Goal: Communication & Community: Ask a question

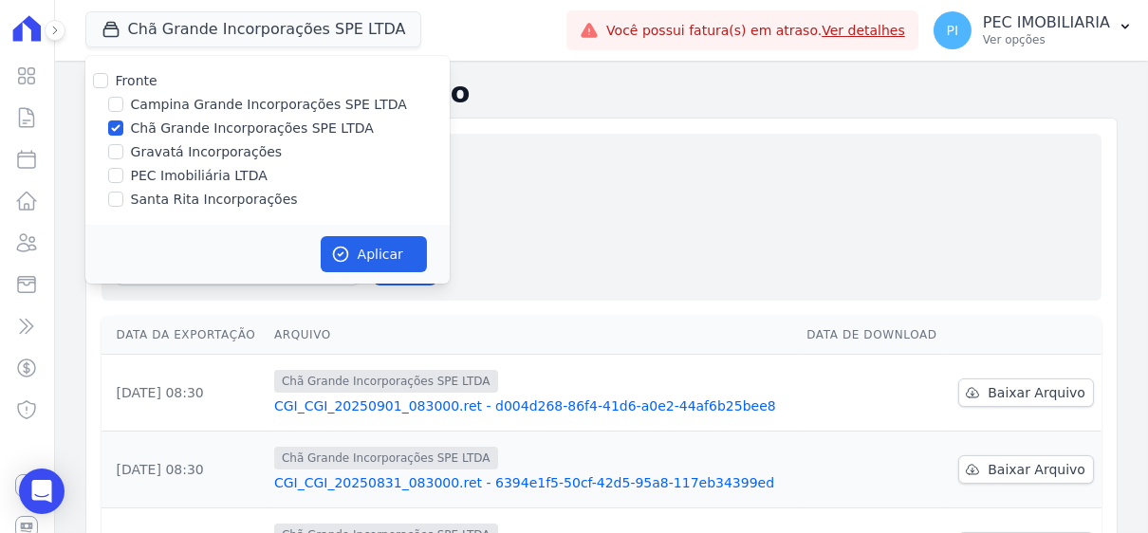
click at [814, 217] on div "Gerar arquivo de retorno avulso Para qual empreendimento deseja gerar o arquivo…" at bounding box center [602, 217] width 970 height 137
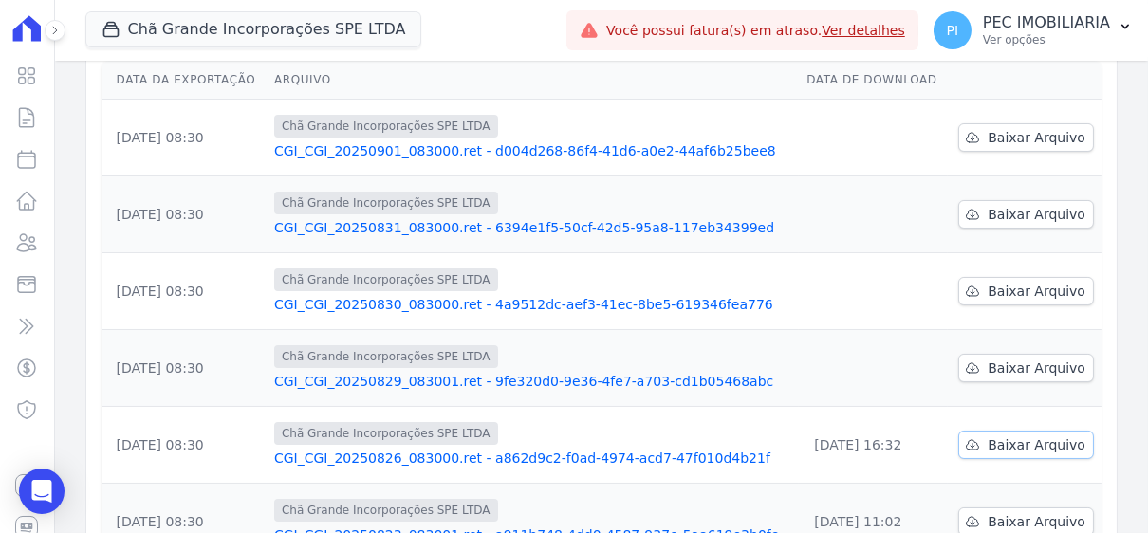
scroll to position [284, 0]
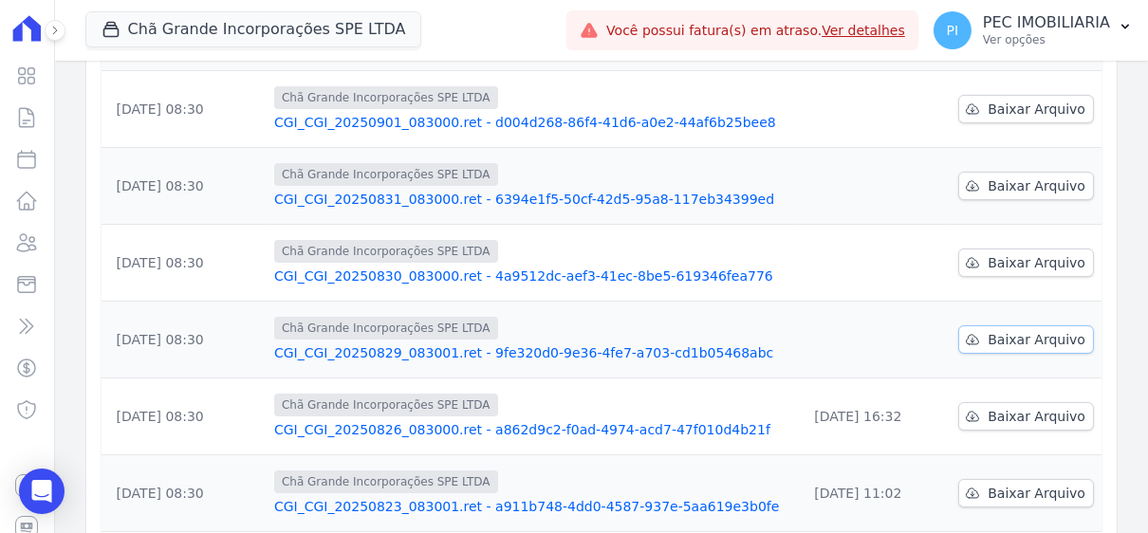
click at [1024, 330] on span "Baixar Arquivo" at bounding box center [1037, 339] width 98 height 19
click at [1038, 253] on span "Baixar Arquivo" at bounding box center [1037, 262] width 98 height 19
click at [996, 330] on span "Baixar Arquivo" at bounding box center [1037, 339] width 98 height 19
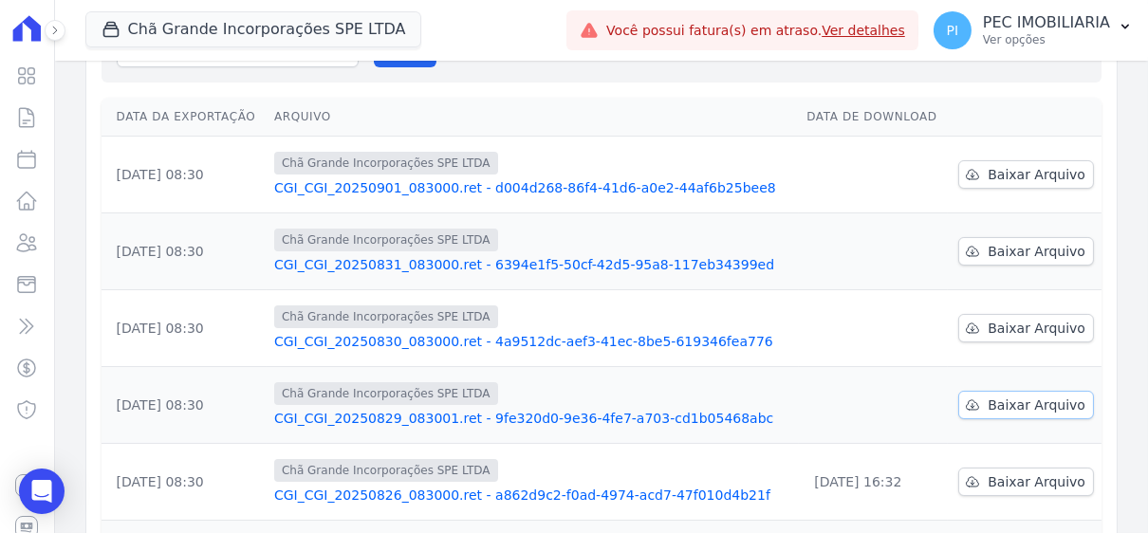
scroll to position [190, 0]
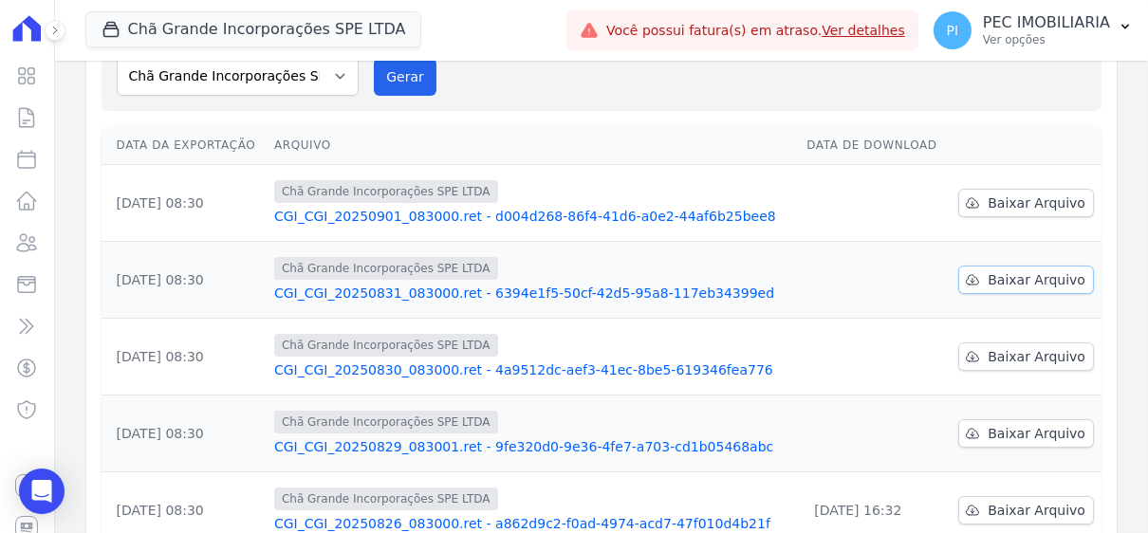
click at [1015, 270] on span "Baixar Arquivo" at bounding box center [1037, 279] width 98 height 19
click at [1020, 194] on span "Baixar Arquivo" at bounding box center [1037, 203] width 98 height 19
click at [214, 27] on button "Chã Grande Incorporações SPE LTDA" at bounding box center [253, 29] width 337 height 36
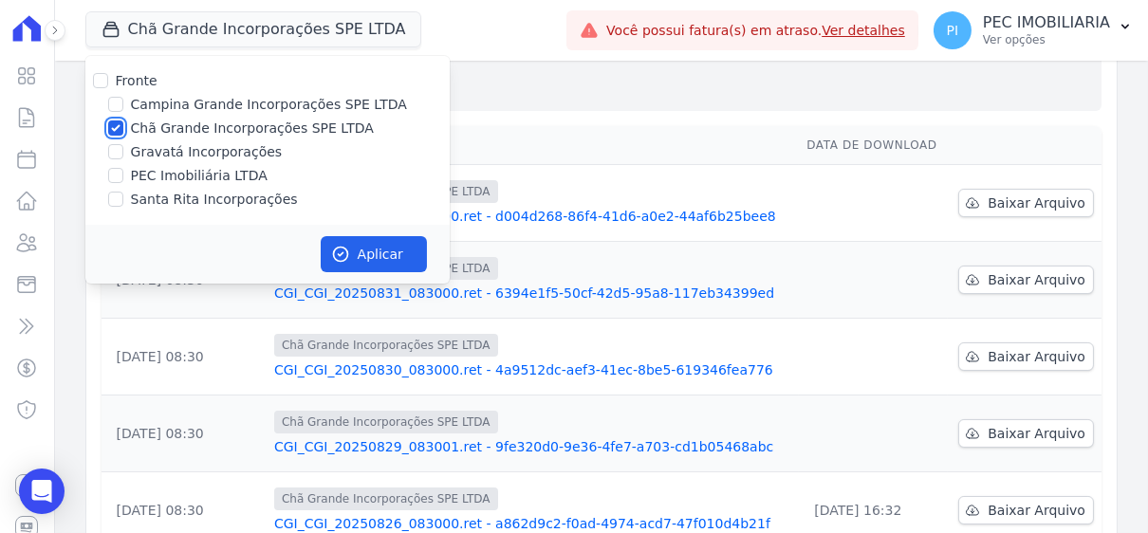
click at [118, 128] on input "Chã Grande Incorporações SPE LTDA" at bounding box center [115, 128] width 15 height 15
checkbox input "false"
click at [109, 155] on input "Gravatá Incorporações" at bounding box center [115, 151] width 15 height 15
checkbox input "true"
click at [362, 253] on button "Aplicar" at bounding box center [374, 254] width 106 height 36
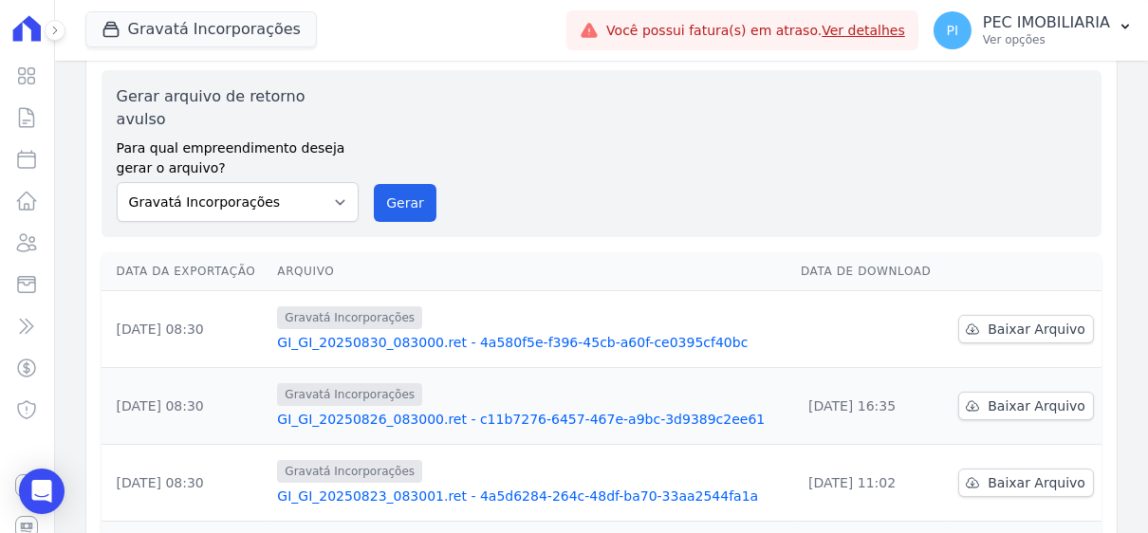
scroll to position [0, 0]
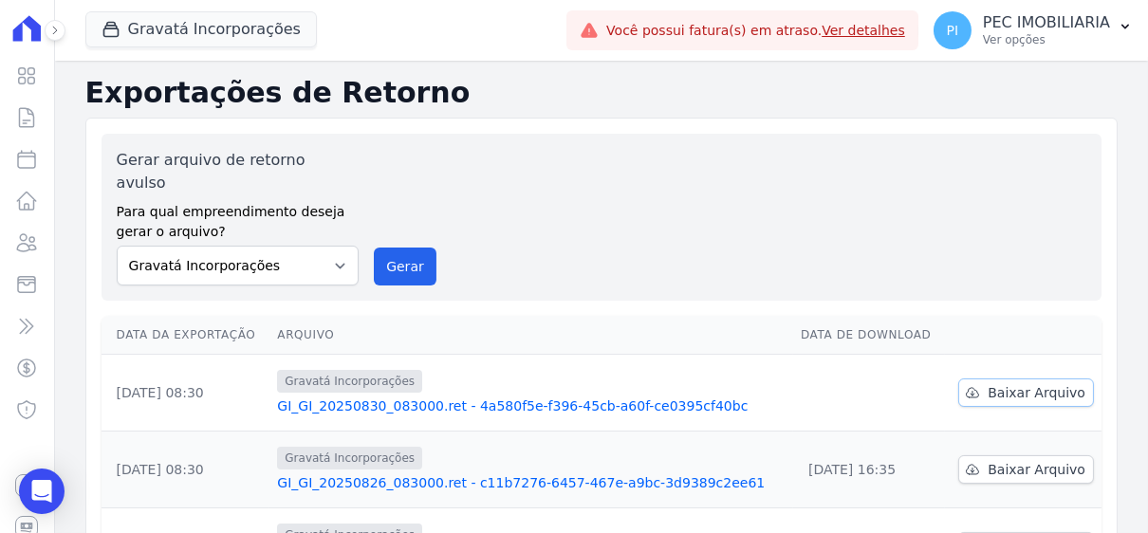
click at [996, 383] on span "Baixar Arquivo" at bounding box center [1037, 392] width 98 height 19
click at [158, 29] on button "Gravatá Incorporações" at bounding box center [201, 29] width 232 height 36
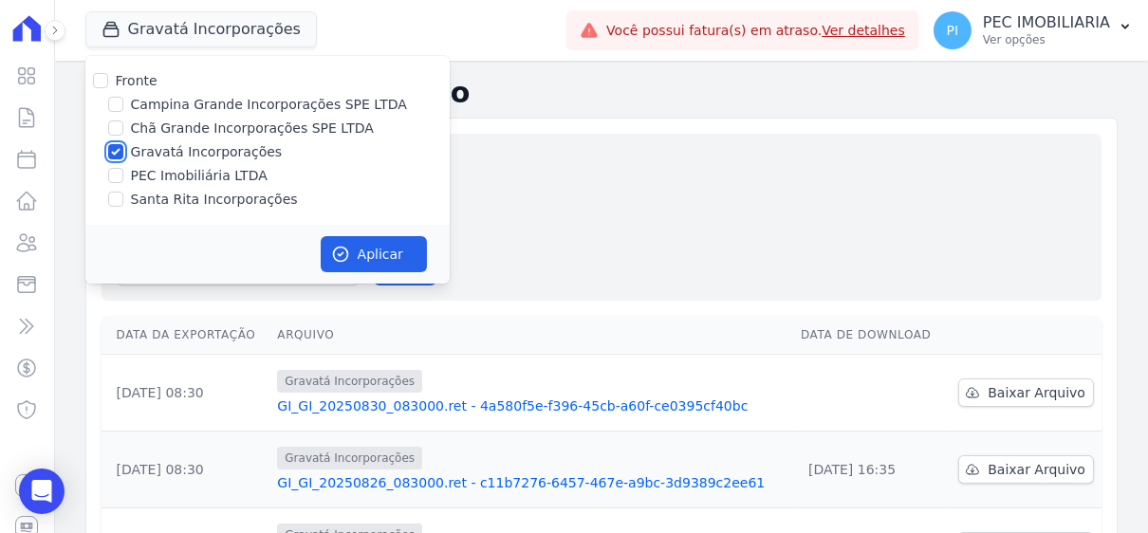
click at [116, 151] on input "Gravatá Incorporações" at bounding box center [115, 151] width 15 height 15
checkbox input "false"
click at [114, 206] on input "Santa Rita Incorporações" at bounding box center [115, 199] width 15 height 15
checkbox input "true"
click at [347, 257] on icon "button" at bounding box center [340, 254] width 19 height 19
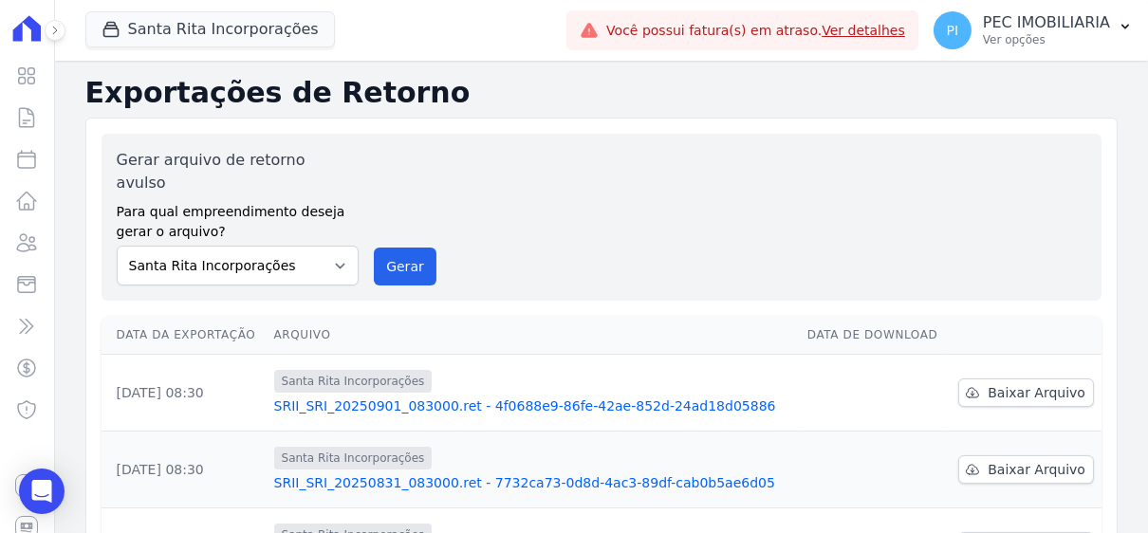
scroll to position [380, 0]
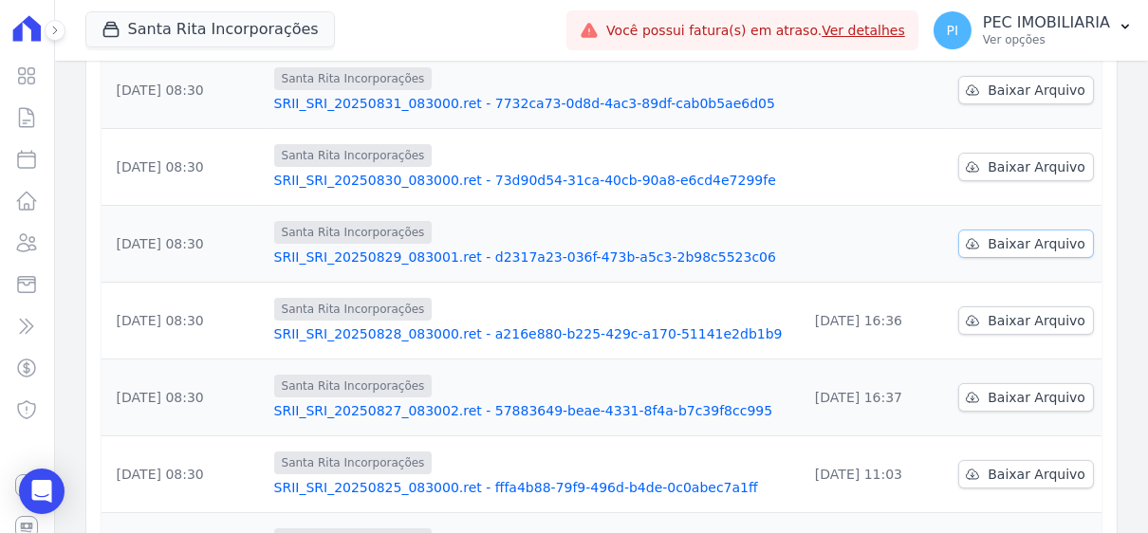
click at [1043, 234] on span "Baixar Arquivo" at bounding box center [1037, 243] width 98 height 19
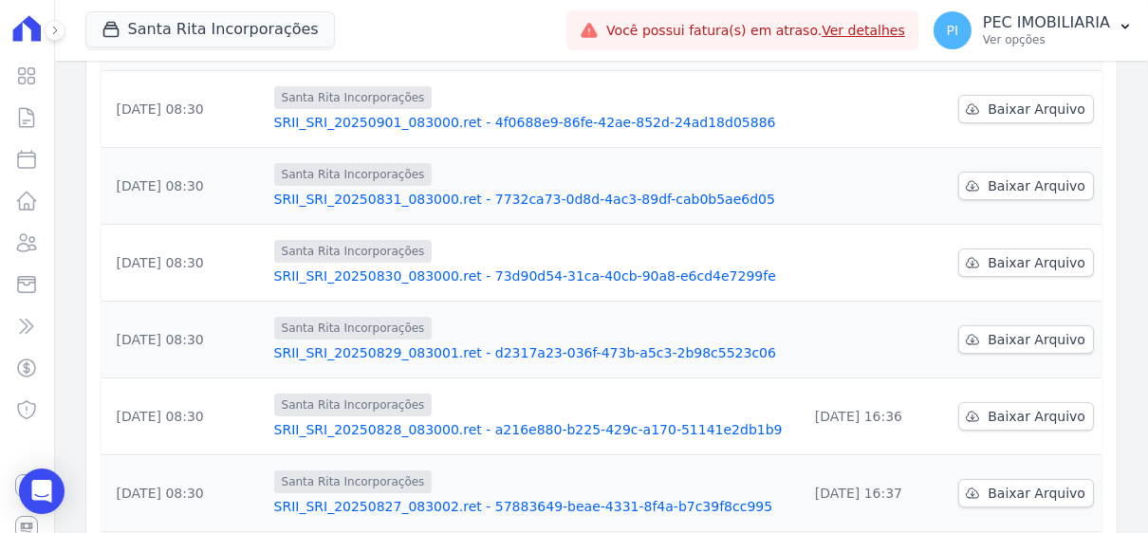
click at [744, 345] on td "Santa Rita Incorporações SRII_SRI_20250829_083001.ret - d2317a23-036f-473b-a5c3…" at bounding box center [533, 340] width 533 height 77
click at [1012, 253] on span "Baixar Arquivo" at bounding box center [1037, 262] width 98 height 19
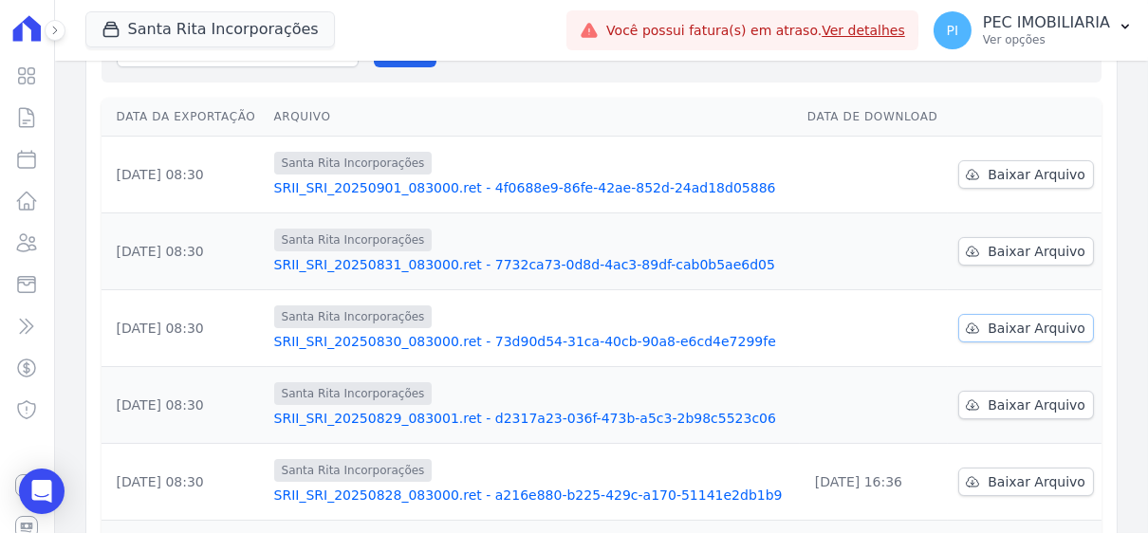
scroll to position [190, 0]
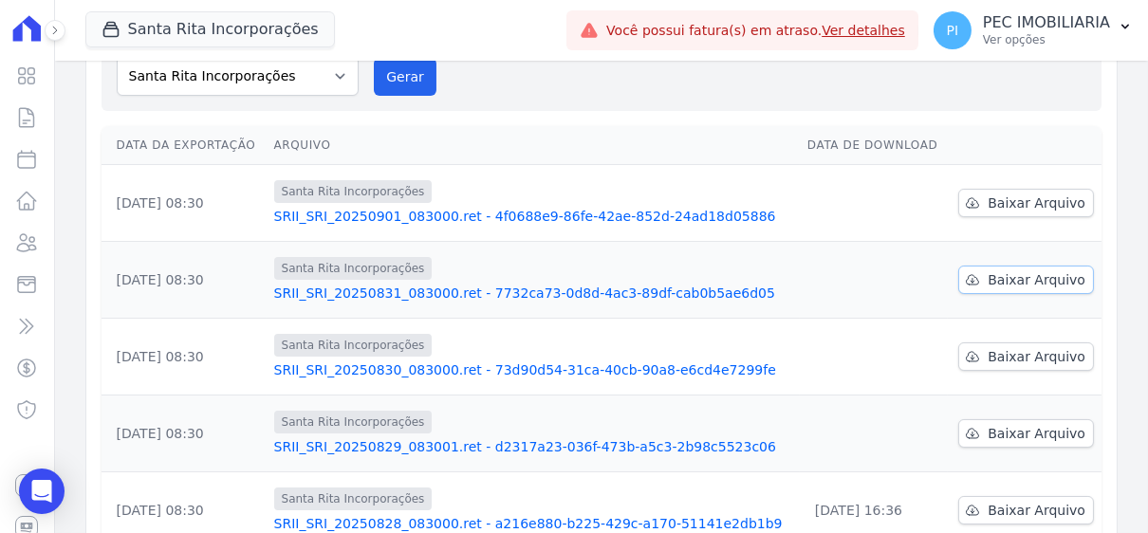
click at [992, 270] on span "Baixar Arquivo" at bounding box center [1037, 279] width 98 height 19
click at [1022, 194] on span "Baixar Arquivo" at bounding box center [1037, 203] width 98 height 19
click at [528, 126] on th "Arquivo" at bounding box center [533, 145] width 533 height 39
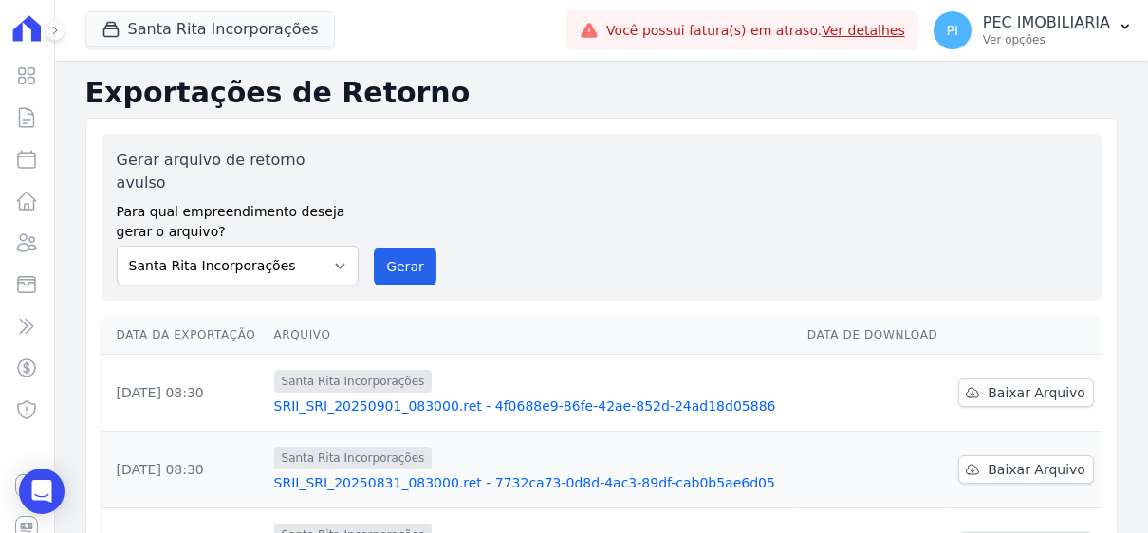
click at [58, 40] on div "Santa Rita Incorporações Fronte Campina Grande Incorporações SPE LTDA Chã Grand…" at bounding box center [601, 30] width 1093 height 61
click at [54, 36] on button at bounding box center [55, 30] width 21 height 21
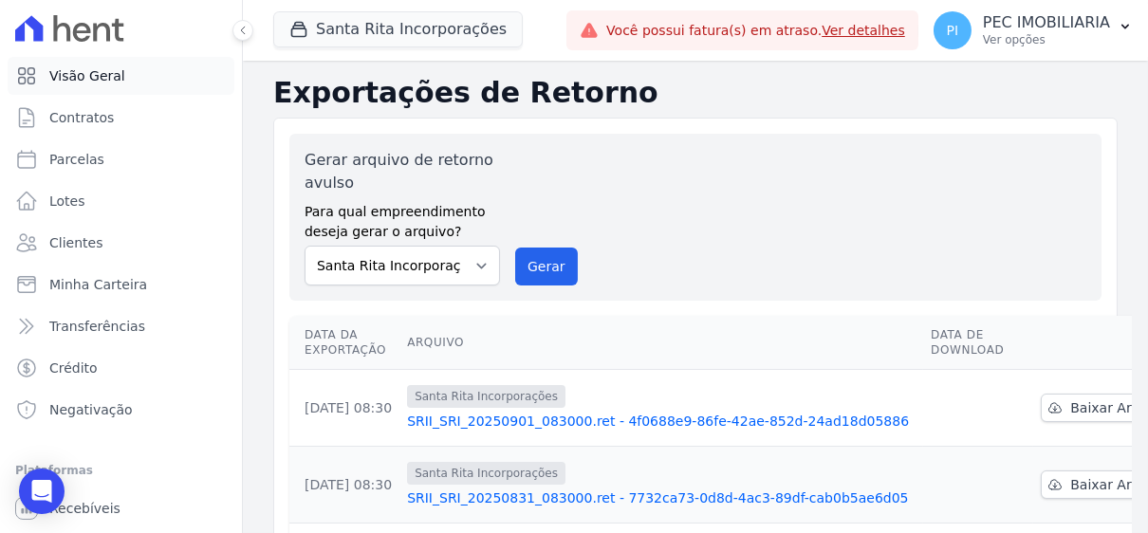
click at [118, 85] on link "Visão Geral" at bounding box center [121, 76] width 227 height 38
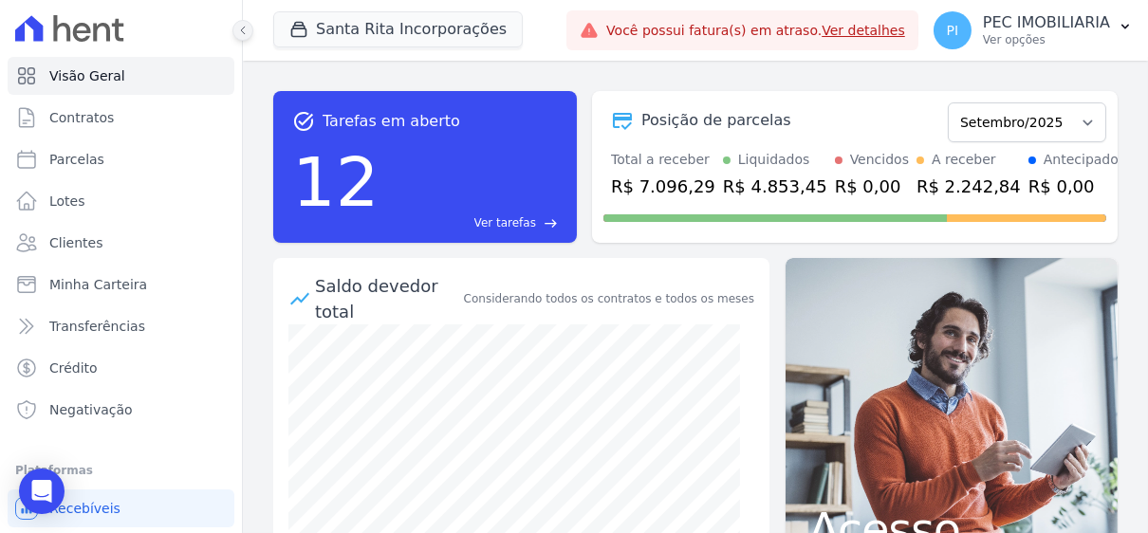
click at [249, 26] on button at bounding box center [243, 30] width 21 height 21
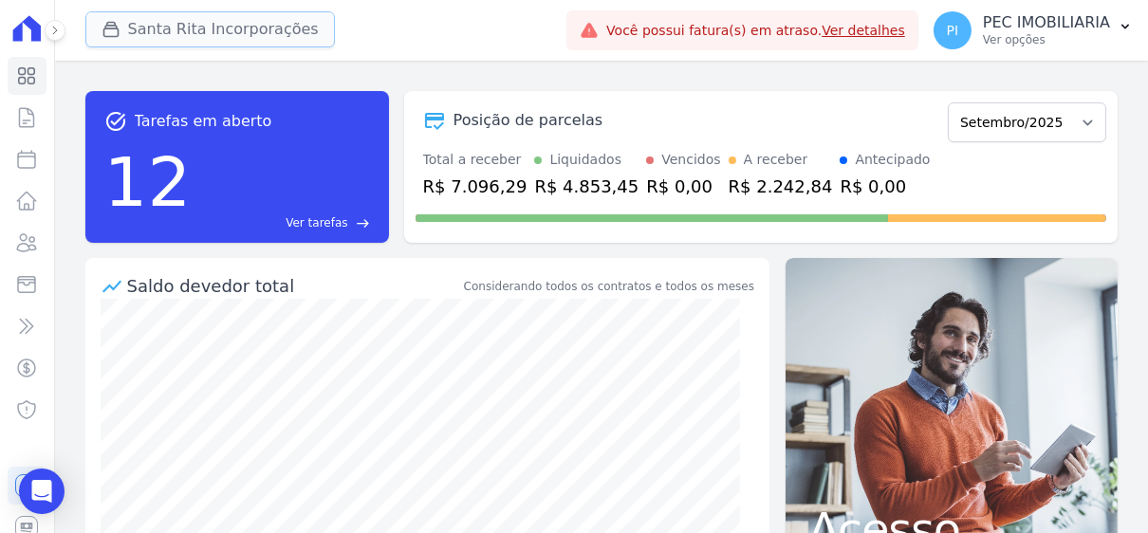
click at [176, 32] on button "Santa Rita Incorporações" at bounding box center [210, 29] width 250 height 36
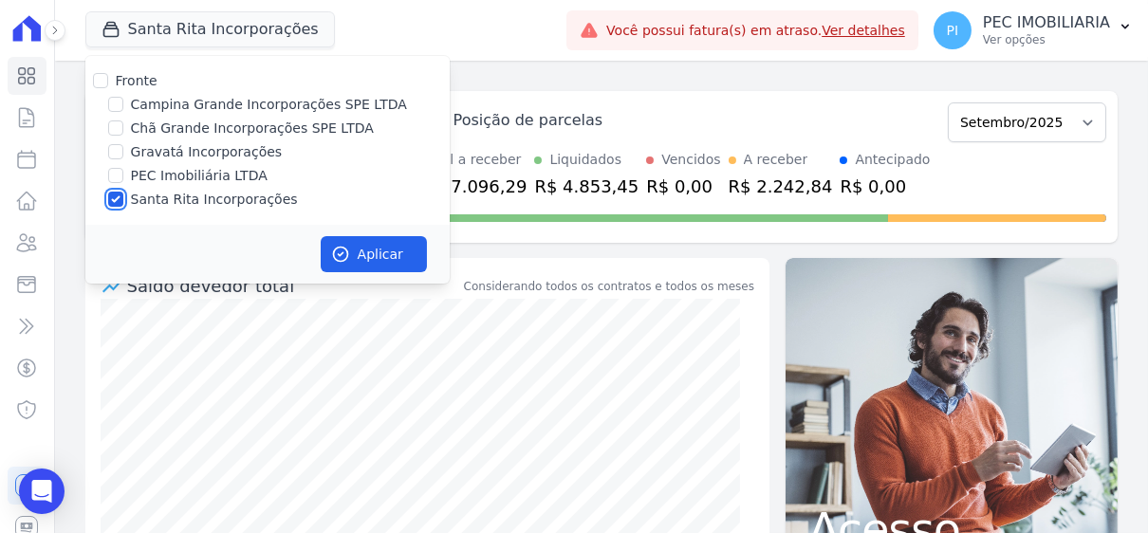
click at [108, 203] on input "Santa Rita Incorporações" at bounding box center [115, 199] width 15 height 15
checkbox input "false"
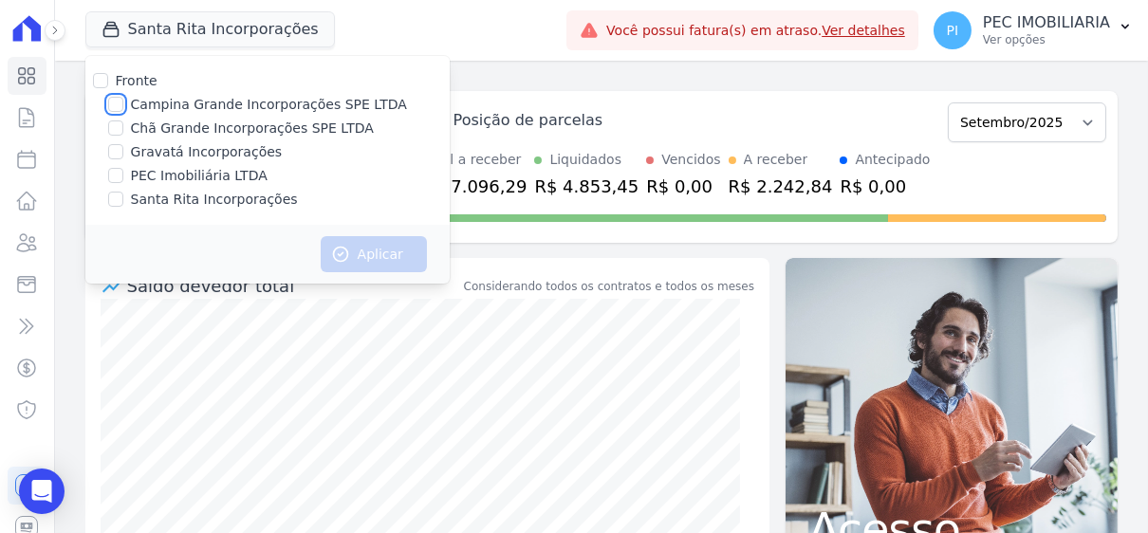
click at [116, 109] on input "Campina Grande Incorporações SPE LTDA" at bounding box center [115, 104] width 15 height 15
checkbox input "true"
click at [357, 247] on button "Aplicar" at bounding box center [374, 254] width 106 height 36
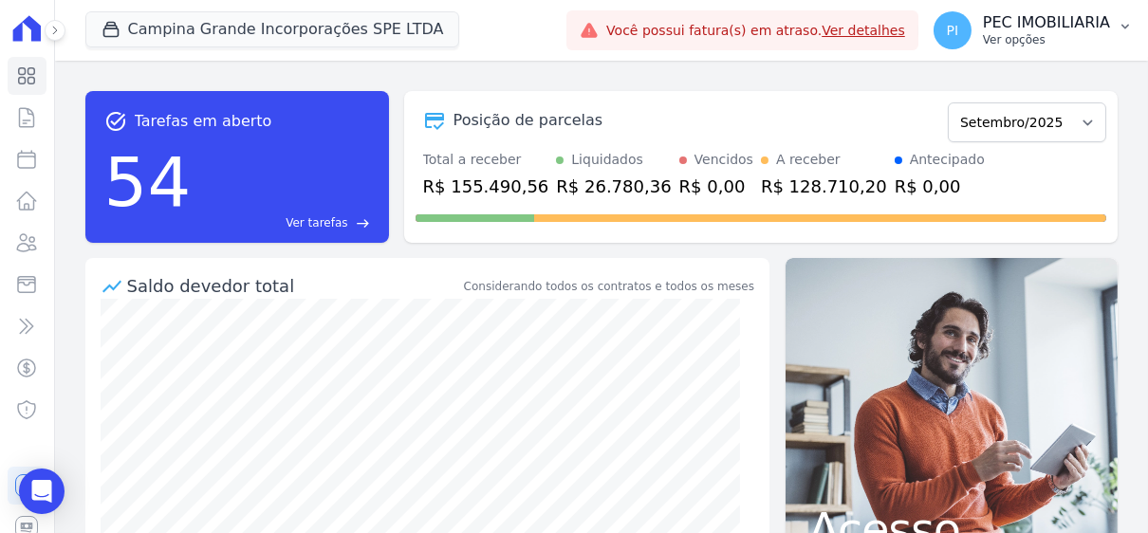
click at [1001, 26] on p "PEC IMOBILIARIA" at bounding box center [1046, 22] width 127 height 19
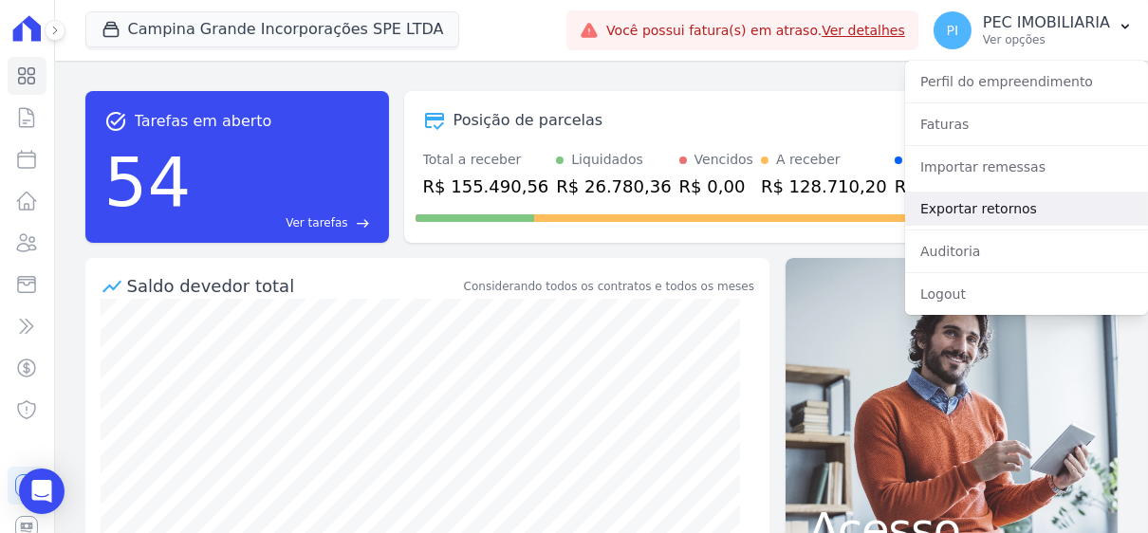
click at [983, 214] on link "Exportar retornos" at bounding box center [1026, 209] width 243 height 34
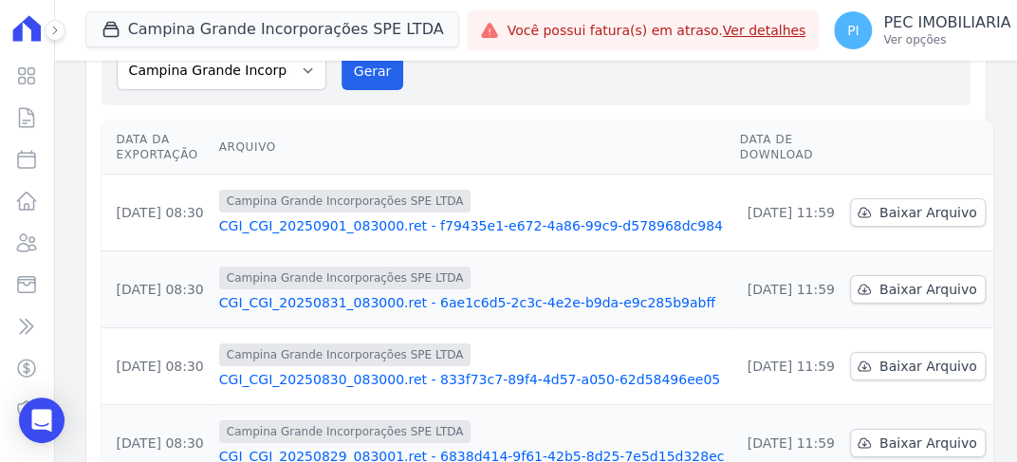
scroll to position [95, 0]
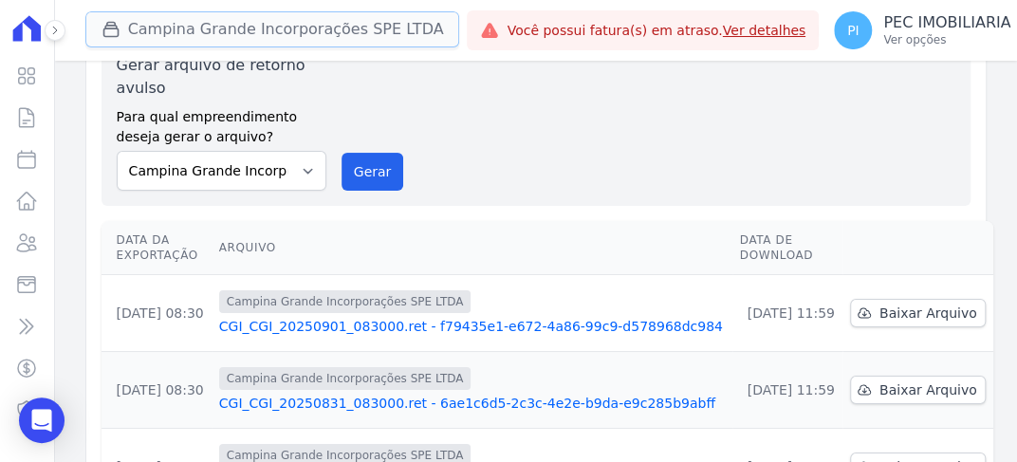
click at [279, 29] on button "Campina Grande Incorporações SPE LTDA" at bounding box center [272, 29] width 375 height 36
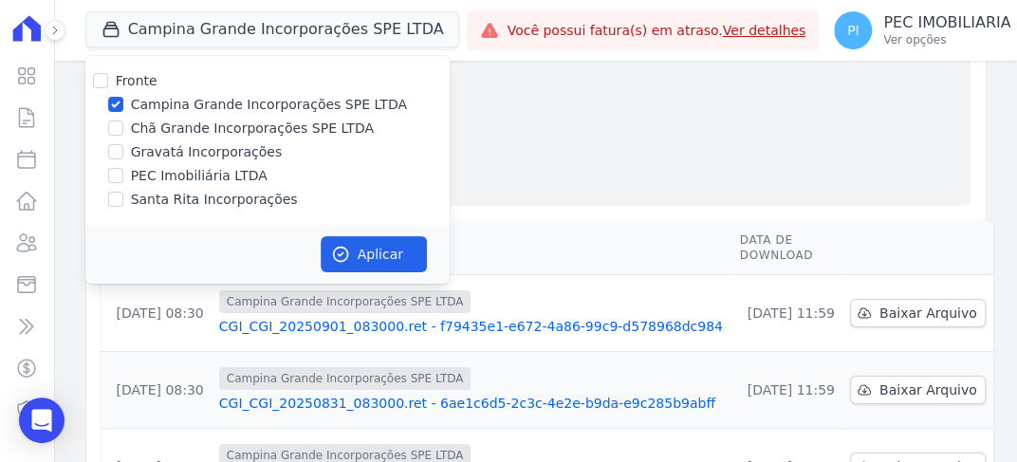
click at [137, 102] on label "Campina Grande Incorporações SPE LTDA" at bounding box center [269, 105] width 276 height 20
click at [123, 102] on input "Campina Grande Incorporações SPE LTDA" at bounding box center [115, 104] width 15 height 15
checkbox input "false"
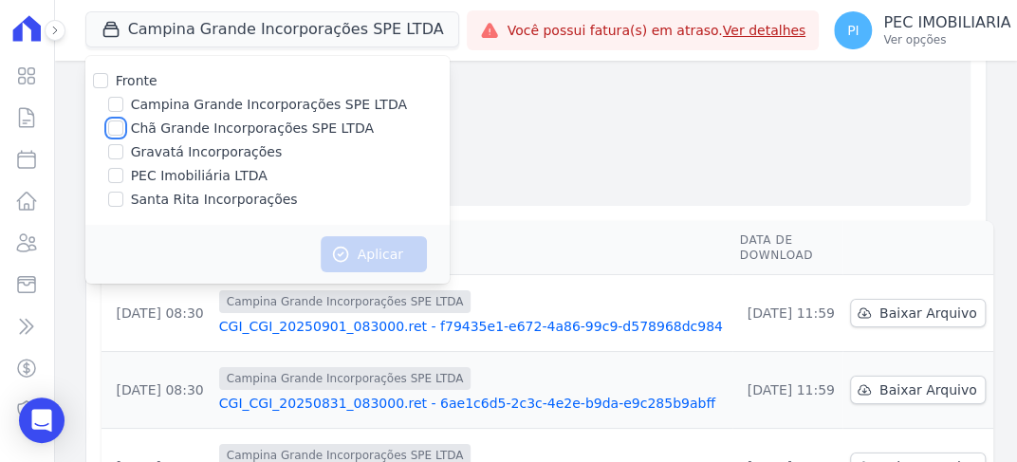
click at [114, 131] on input "Chã Grande Incorporações SPE LTDA" at bounding box center [115, 128] width 15 height 15
checkbox input "true"
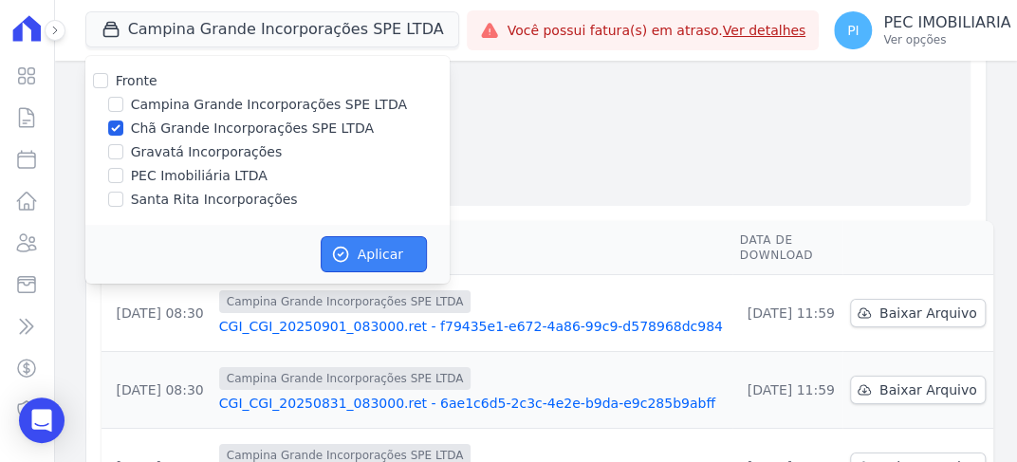
click at [358, 243] on button "Aplicar" at bounding box center [374, 254] width 106 height 36
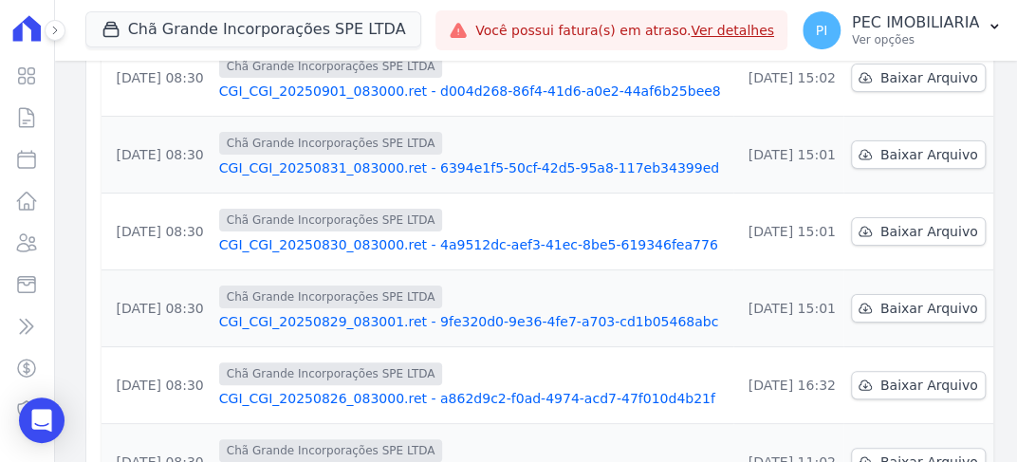
scroll to position [380, 0]
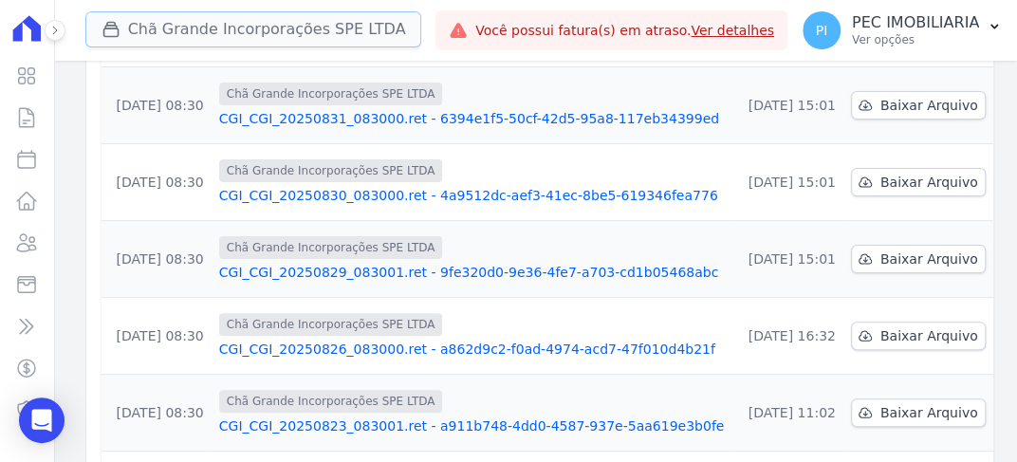
click at [291, 23] on button "Chã Grande Incorporações SPE LTDA" at bounding box center [253, 29] width 337 height 36
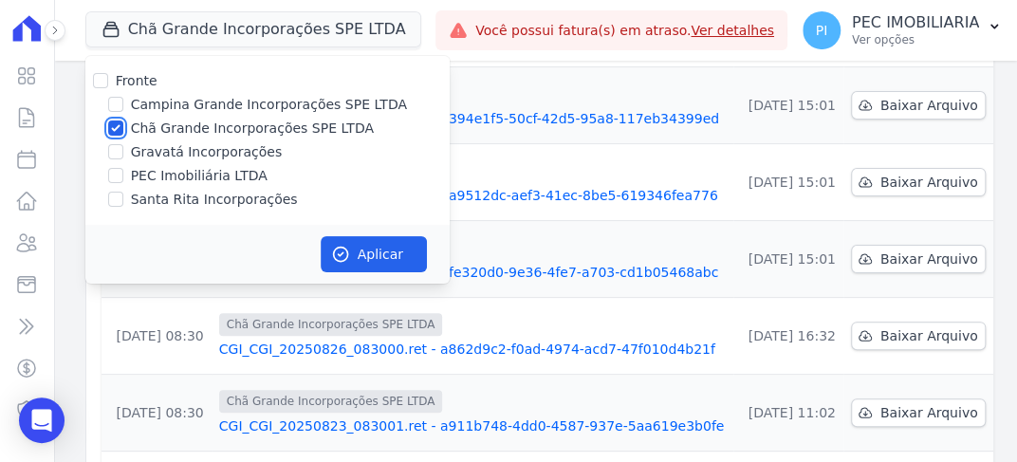
click at [116, 121] on input "Chã Grande Incorporações SPE LTDA" at bounding box center [115, 128] width 15 height 15
checkbox input "false"
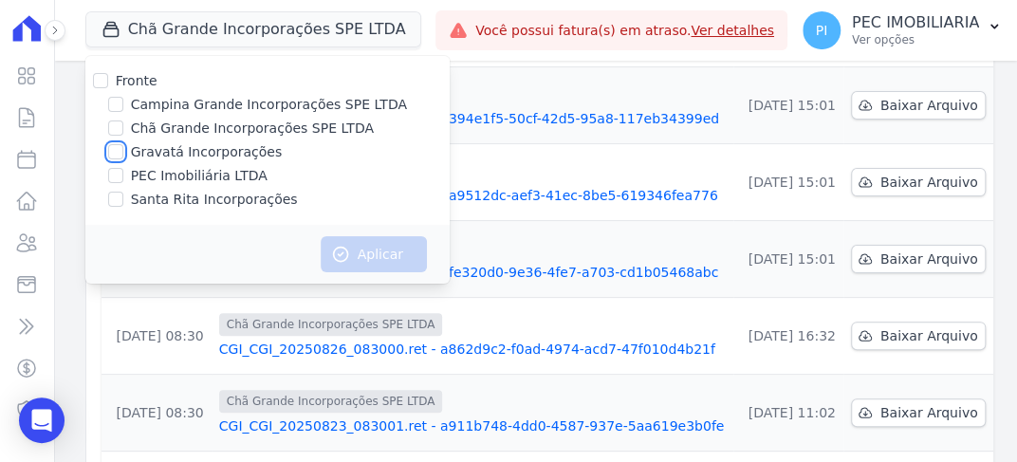
click at [119, 158] on input "Gravatá Incorporações" at bounding box center [115, 151] width 15 height 15
checkbox input "true"
click at [349, 245] on button "Aplicar" at bounding box center [374, 254] width 106 height 36
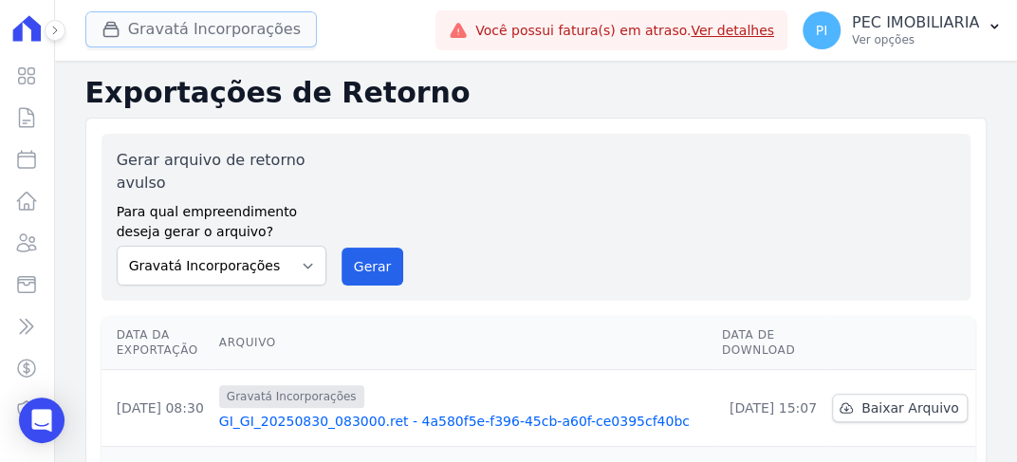
click at [219, 29] on button "Gravatá Incorporações" at bounding box center [201, 29] width 232 height 36
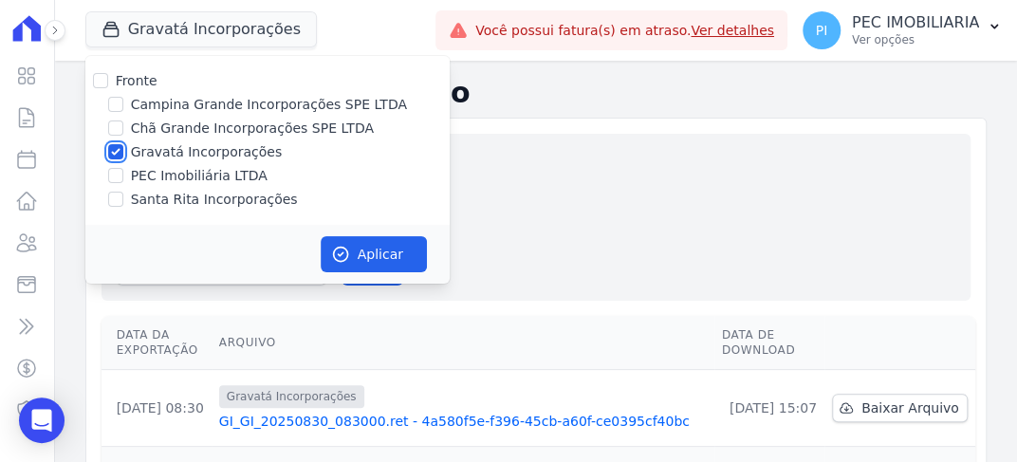
click at [108, 151] on input "Gravatá Incorporações" at bounding box center [115, 151] width 15 height 15
checkbox input "false"
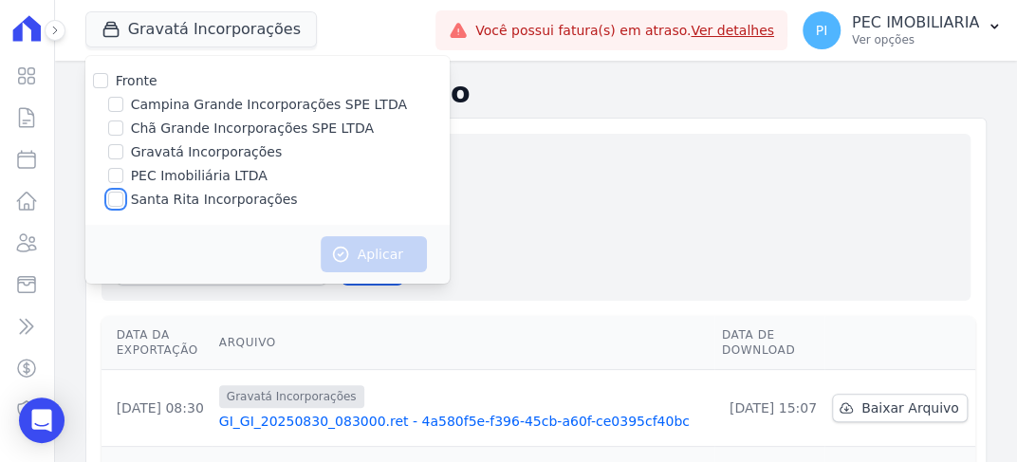
click at [116, 201] on input "Santa Rita Incorporações" at bounding box center [115, 199] width 15 height 15
checkbox input "true"
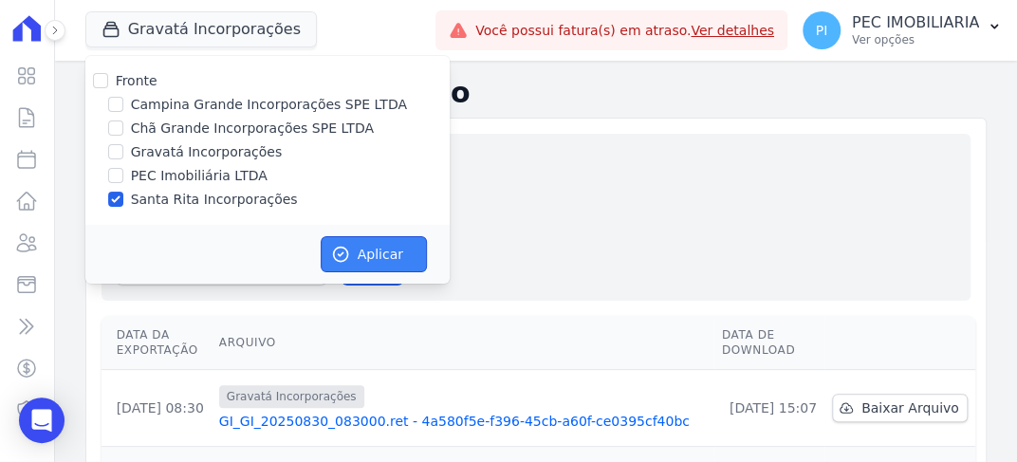
click at [366, 251] on button "Aplicar" at bounding box center [374, 254] width 106 height 36
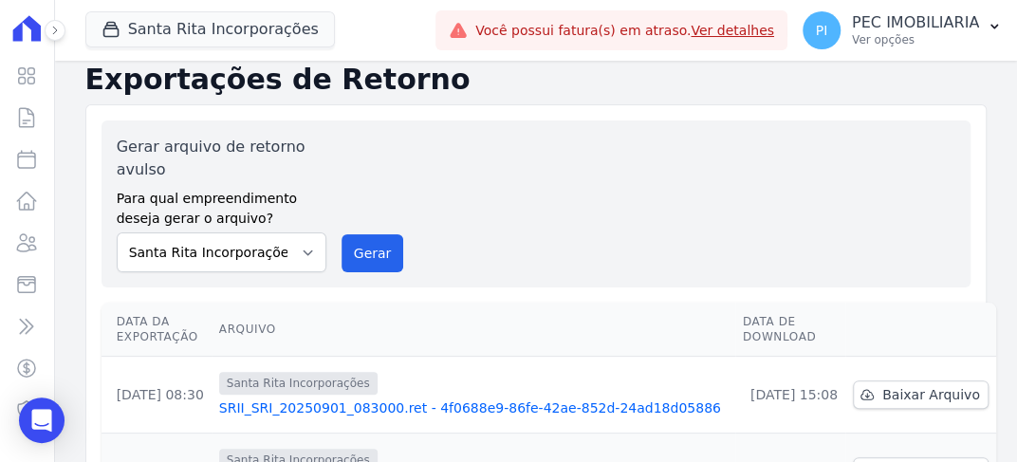
scroll to position [0, 0]
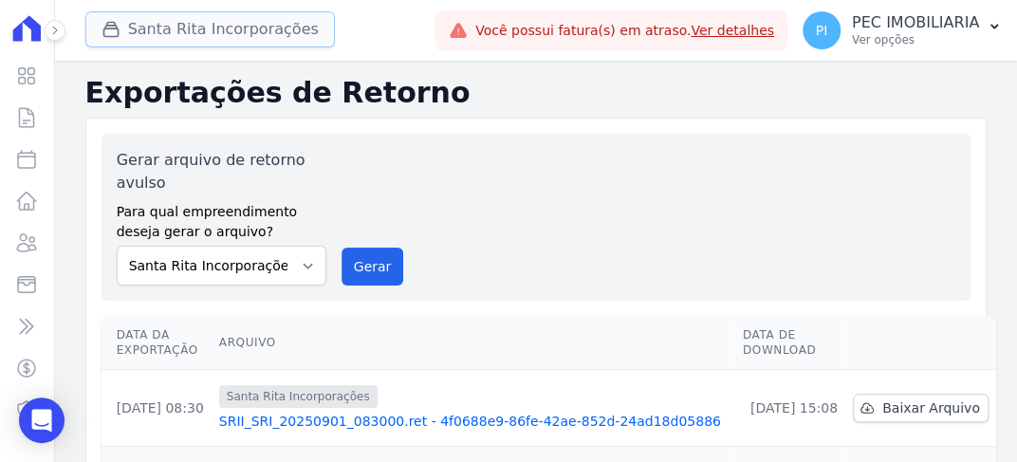
click at [192, 29] on button "Santa Rita Incorporações" at bounding box center [210, 29] width 250 height 36
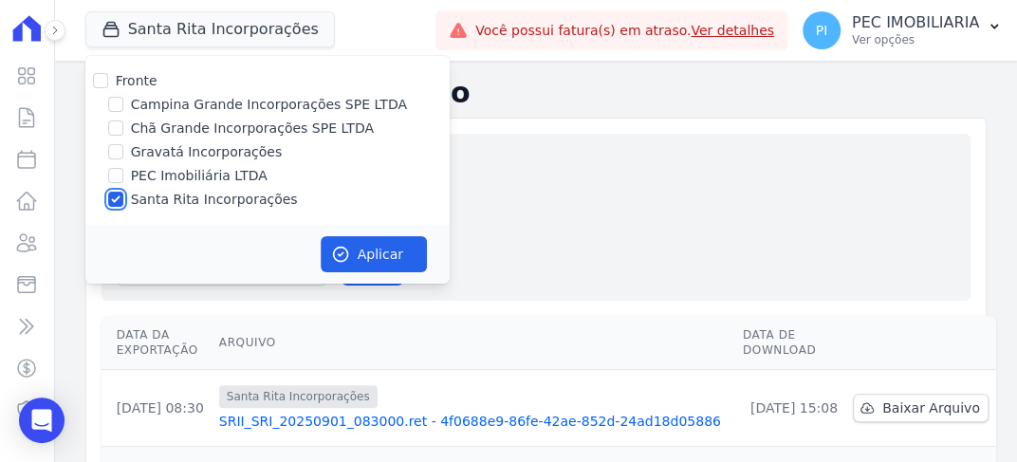
click at [113, 201] on input "Santa Rita Incorporações" at bounding box center [115, 199] width 15 height 15
checkbox input "false"
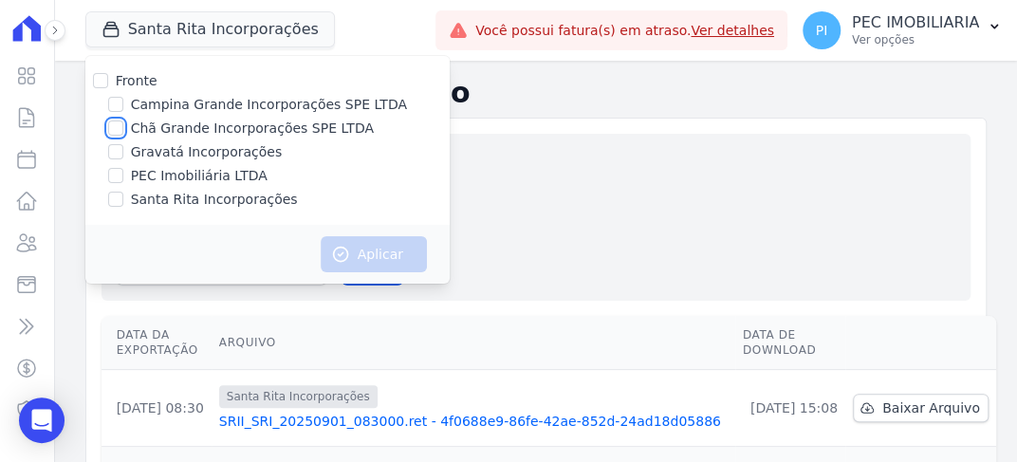
click at [119, 126] on input "Chã Grande Incorporações SPE LTDA" at bounding box center [115, 128] width 15 height 15
checkbox input "true"
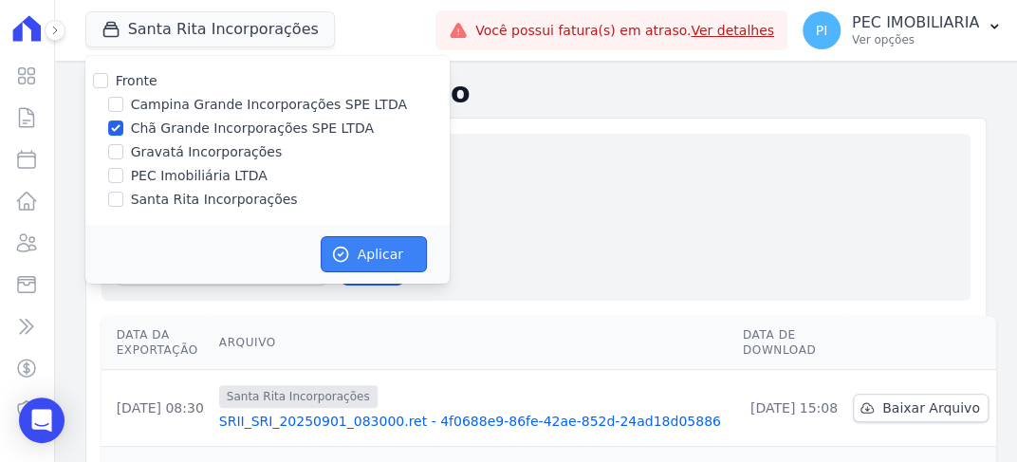
click at [362, 250] on button "Aplicar" at bounding box center [374, 254] width 106 height 36
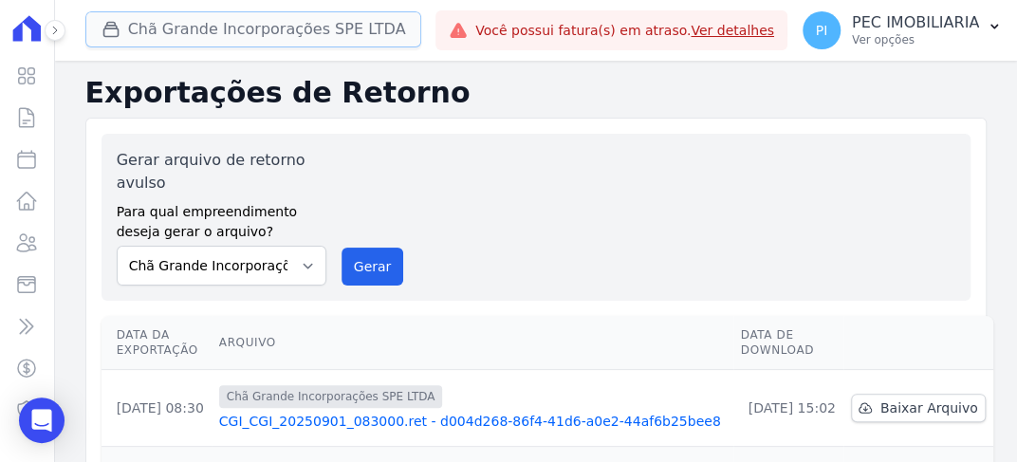
click at [247, 23] on button "Chã Grande Incorporações SPE LTDA" at bounding box center [253, 29] width 337 height 36
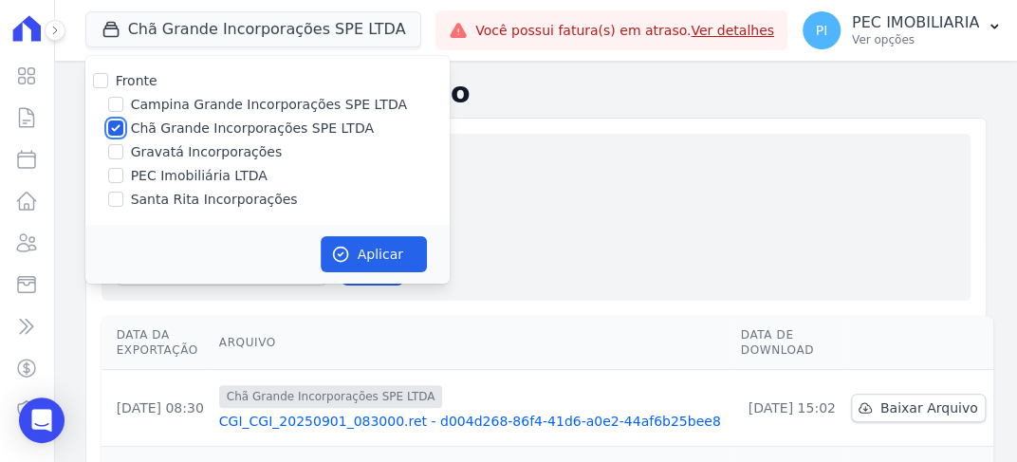
click at [108, 126] on input "Chã Grande Incorporações SPE LTDA" at bounding box center [115, 128] width 15 height 15
checkbox input "false"
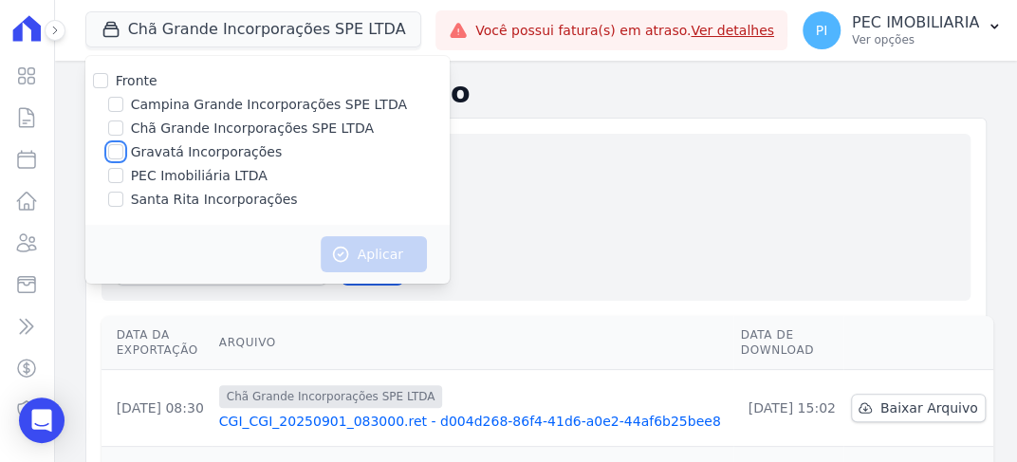
click at [113, 148] on input "Gravatá Incorporações" at bounding box center [115, 151] width 15 height 15
checkbox input "true"
click at [392, 265] on button "Aplicar" at bounding box center [374, 254] width 106 height 36
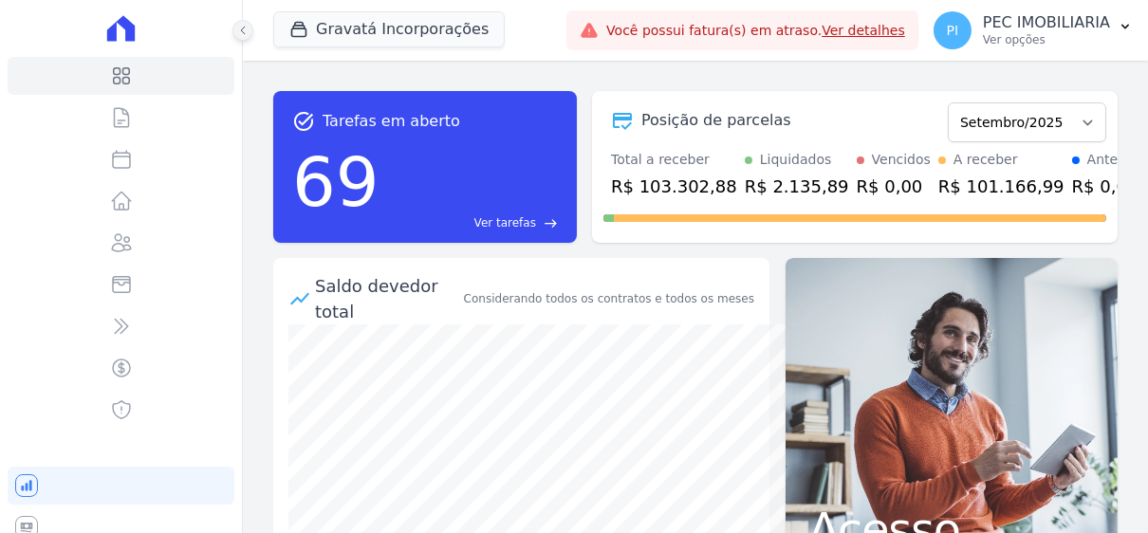
click at [233, 27] on button at bounding box center [243, 30] width 21 height 21
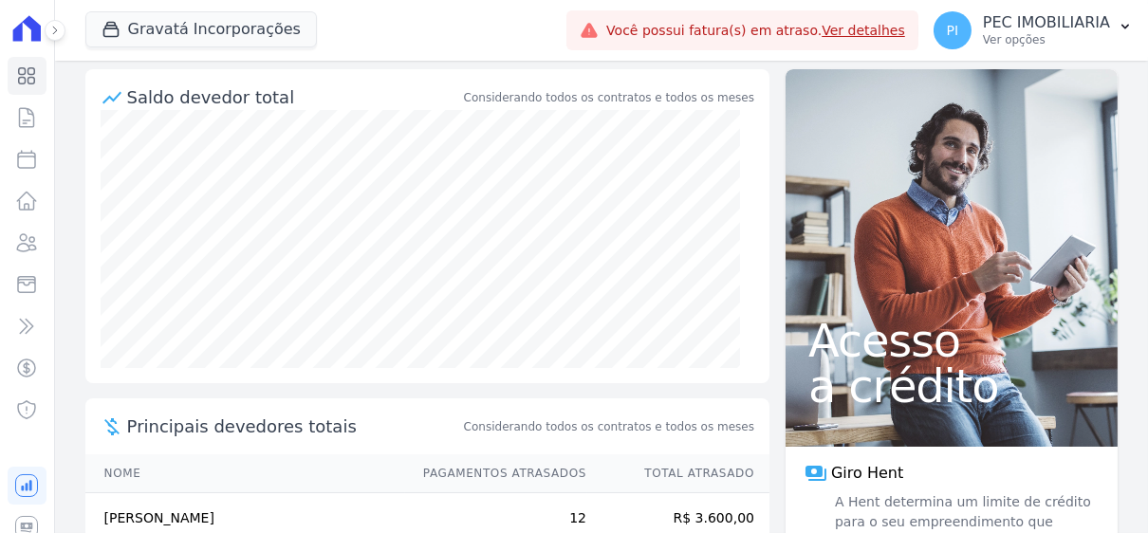
scroll to position [190, 0]
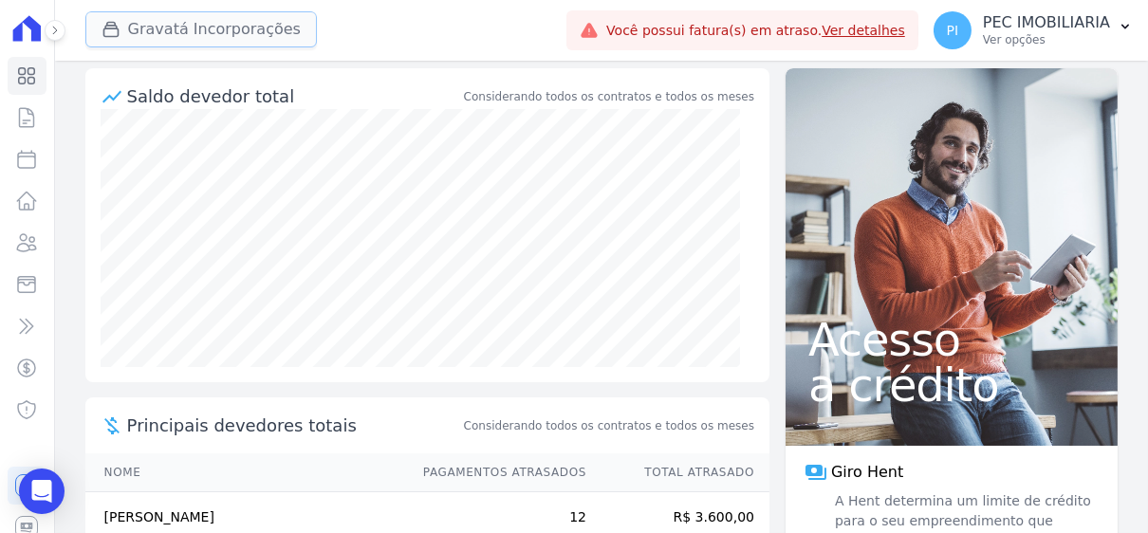
click at [175, 33] on button "Gravatá Incorporações" at bounding box center [201, 29] width 232 height 36
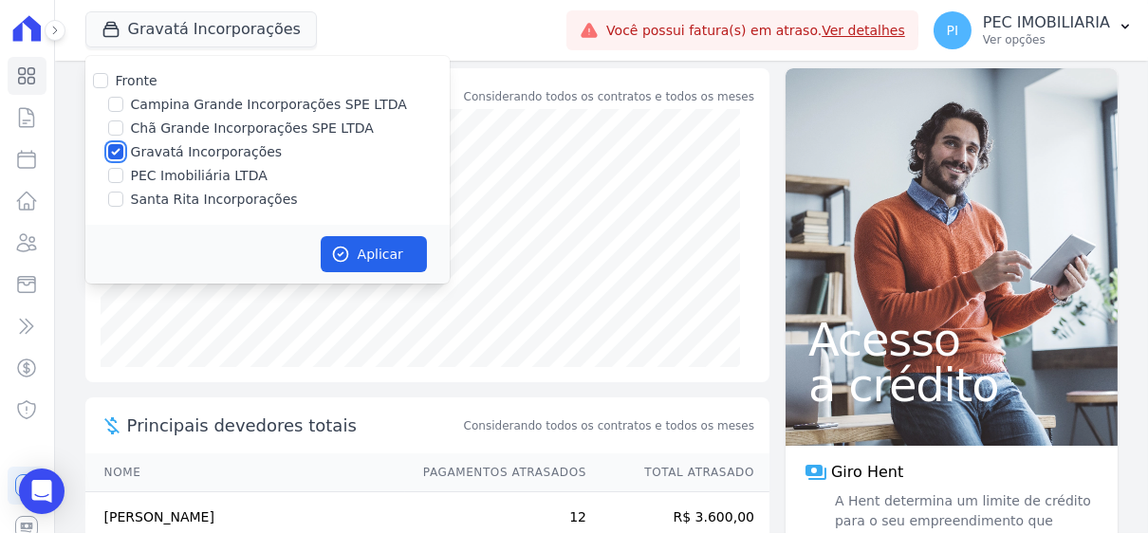
click at [118, 151] on input "Gravatá Incorporações" at bounding box center [115, 151] width 15 height 15
checkbox input "false"
click at [118, 132] on input "Chã Grande Incorporações SPE LTDA" at bounding box center [115, 128] width 15 height 15
checkbox input "true"
click at [377, 251] on button "Aplicar" at bounding box center [374, 254] width 106 height 36
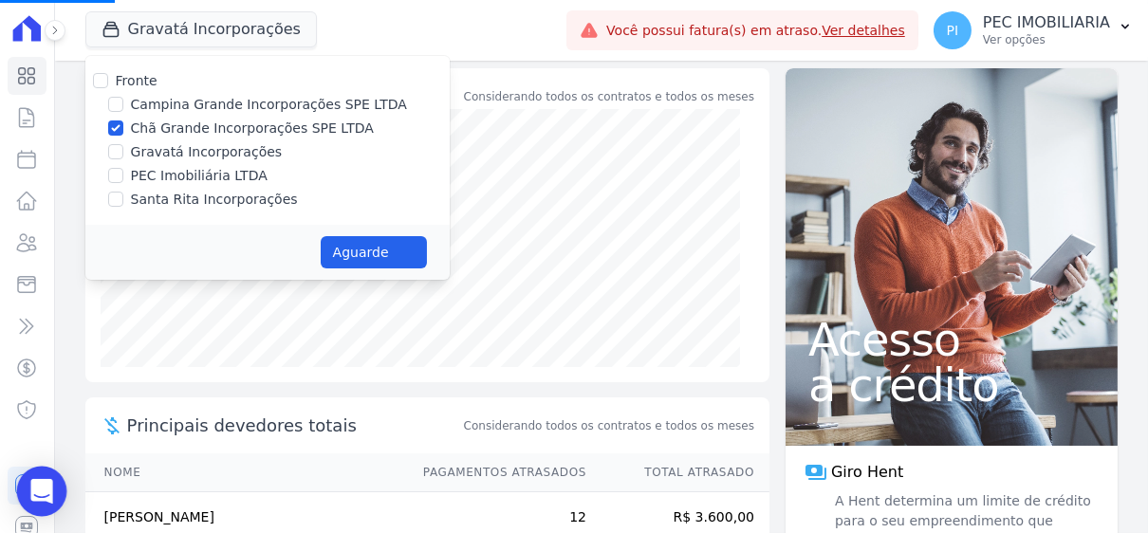
click at [48, 499] on icon "Open Intercom Messenger" at bounding box center [41, 491] width 22 height 25
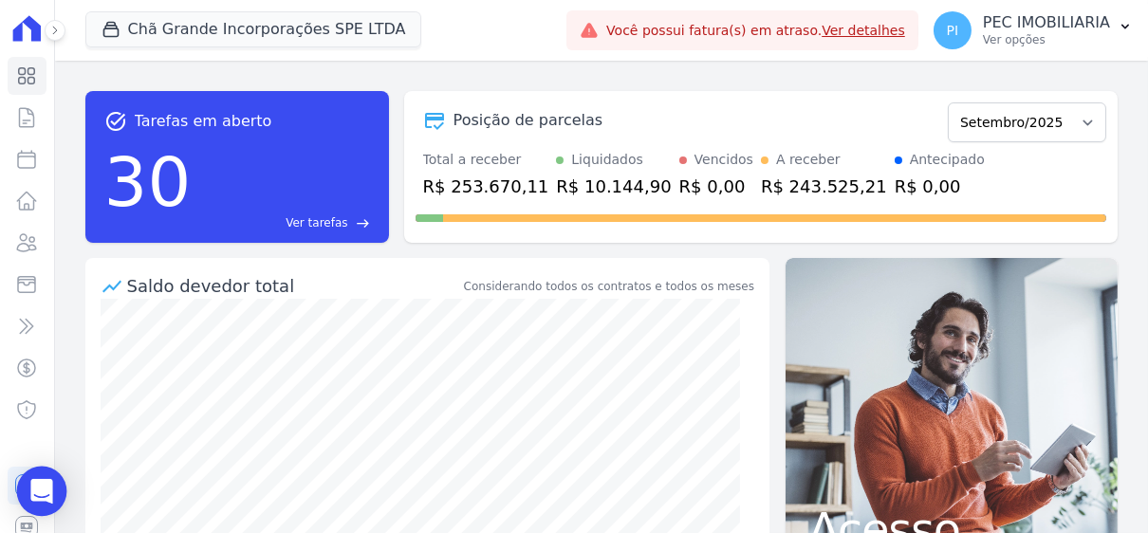
click at [28, 495] on div "Open Intercom Messenger" at bounding box center [42, 492] width 50 height 50
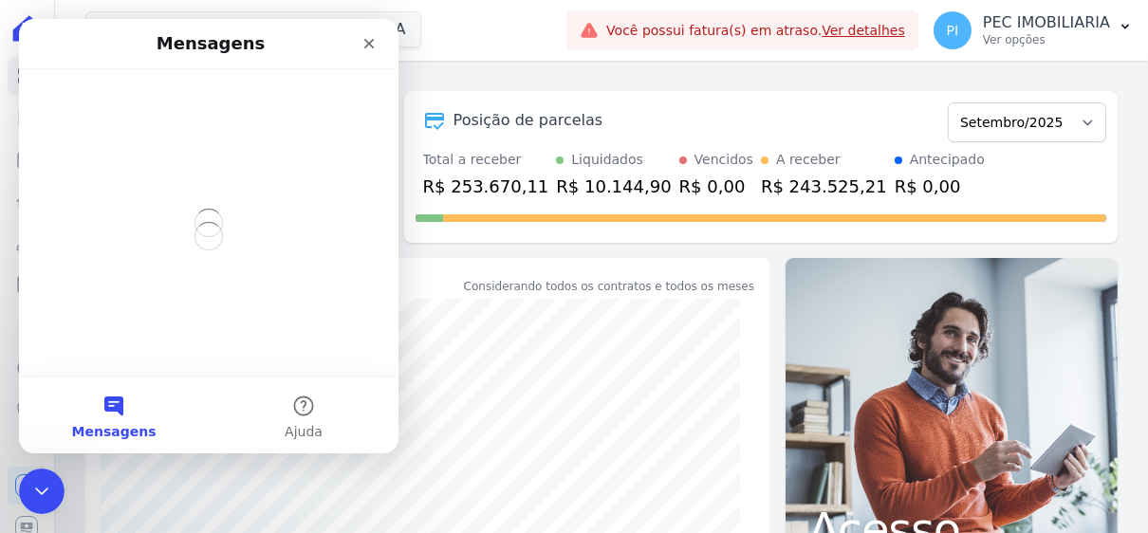
scroll to position [0, 0]
click at [114, 410] on button "Mensagens" at bounding box center [114, 416] width 190 height 76
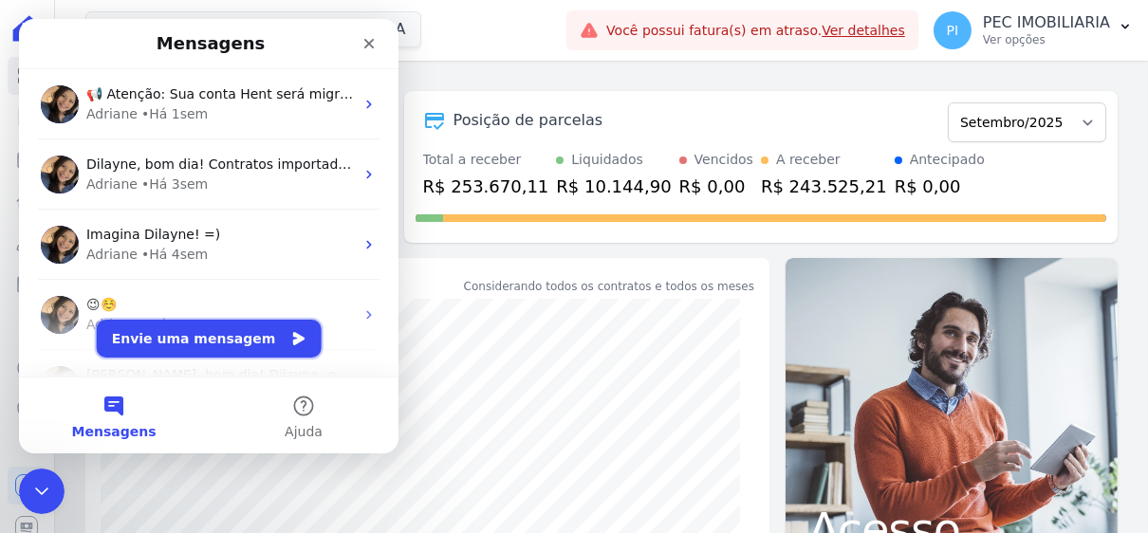
click at [195, 332] on button "Envie uma mensagem" at bounding box center [209, 339] width 225 height 38
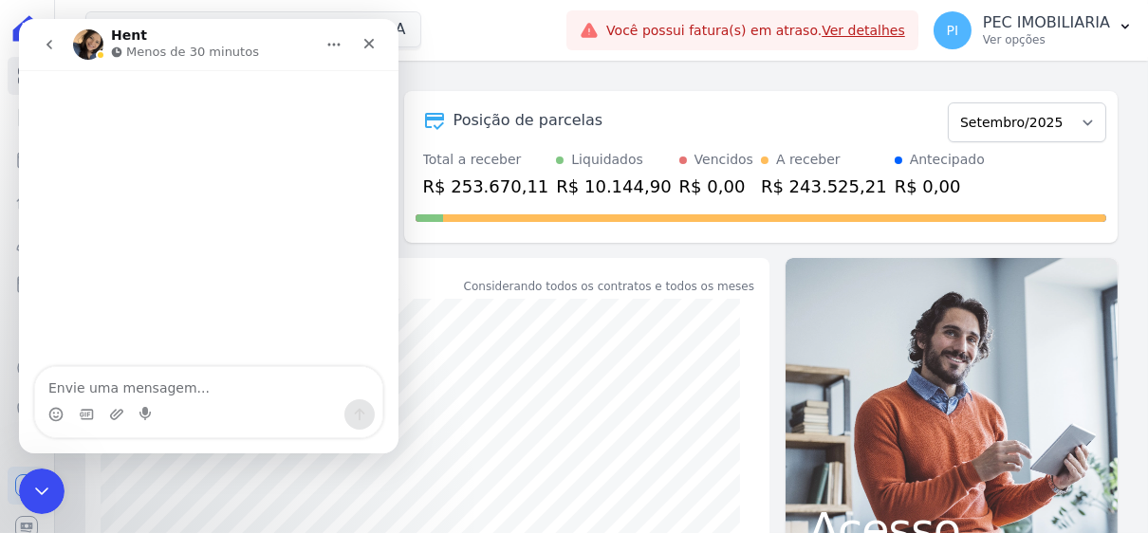
click at [182, 389] on textarea "Envie uma mensagem..." at bounding box center [208, 383] width 347 height 32
type textarea "Boa tarde Dri!"
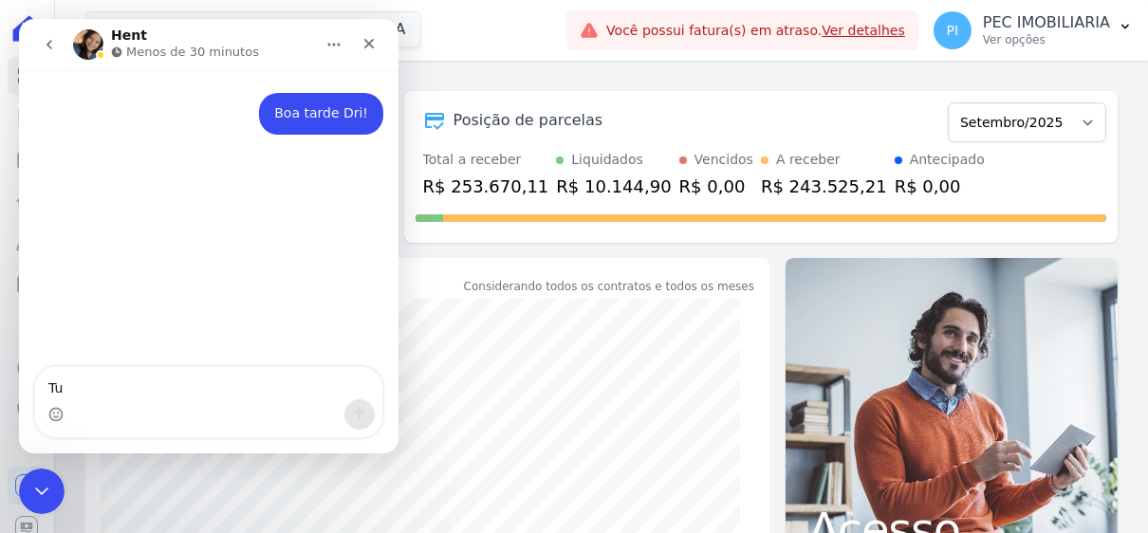
type textarea "Tud"
type textarea "Tudo bem?"
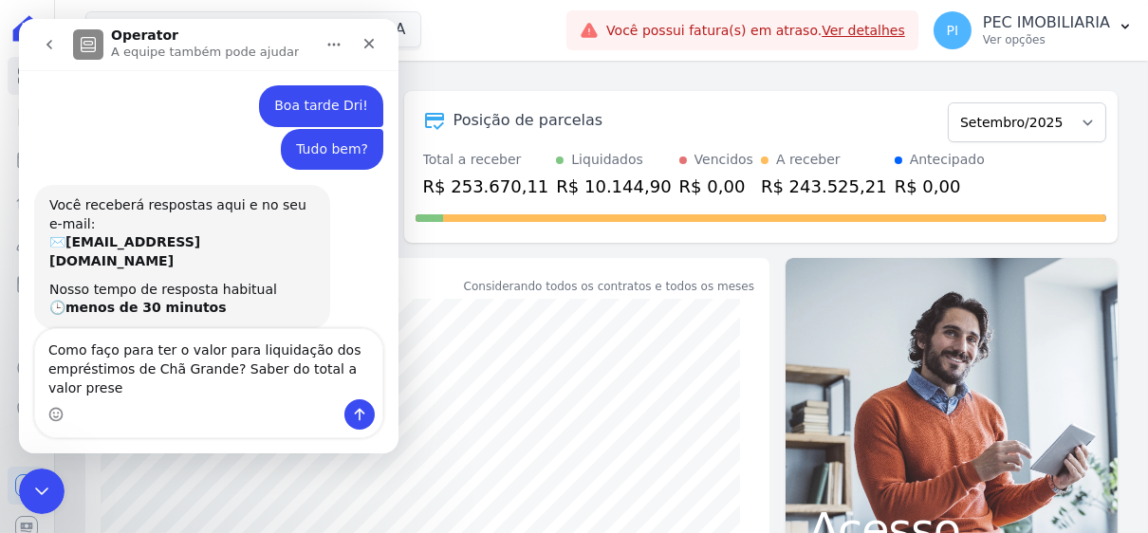
scroll to position [27, 0]
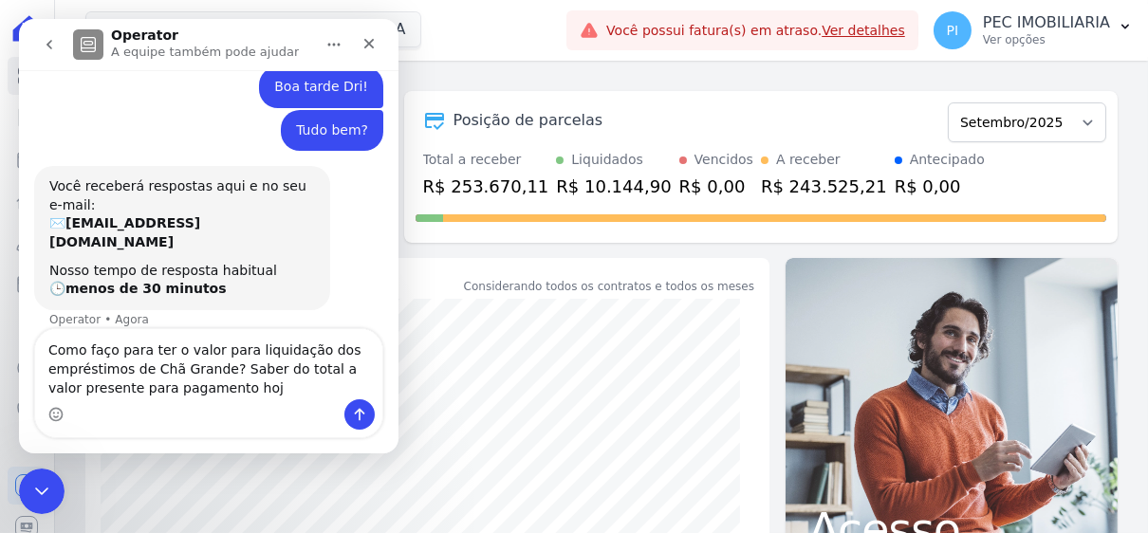
type textarea "Como faço para ter o valor para liquidação dos empréstimos de Chã Grande? Saber…"
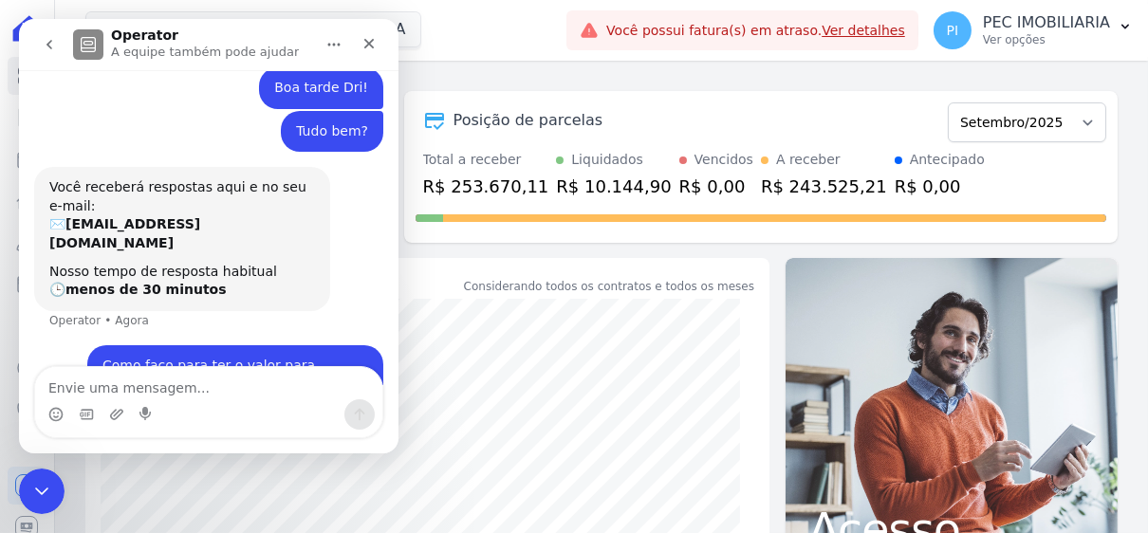
scroll to position [0, 0]
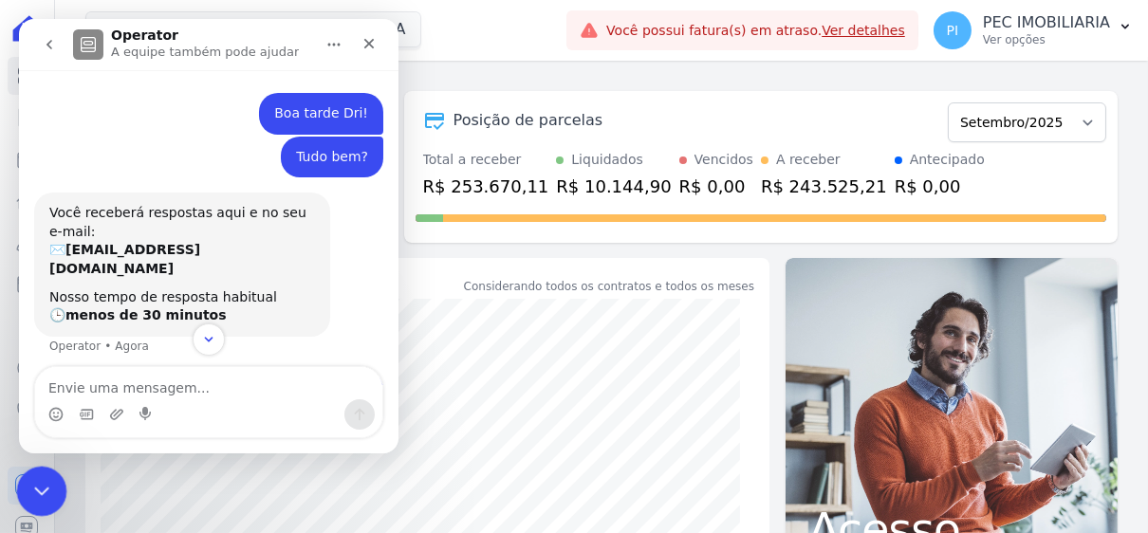
click at [35, 486] on icon "Encerramento do Messenger da Intercom" at bounding box center [39, 488] width 23 height 23
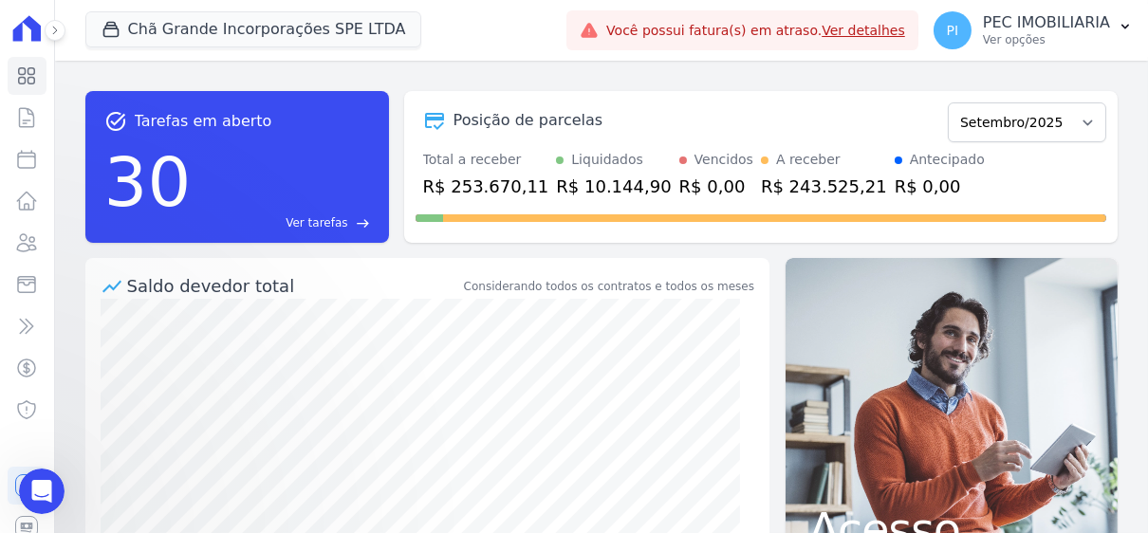
scroll to position [83, 0]
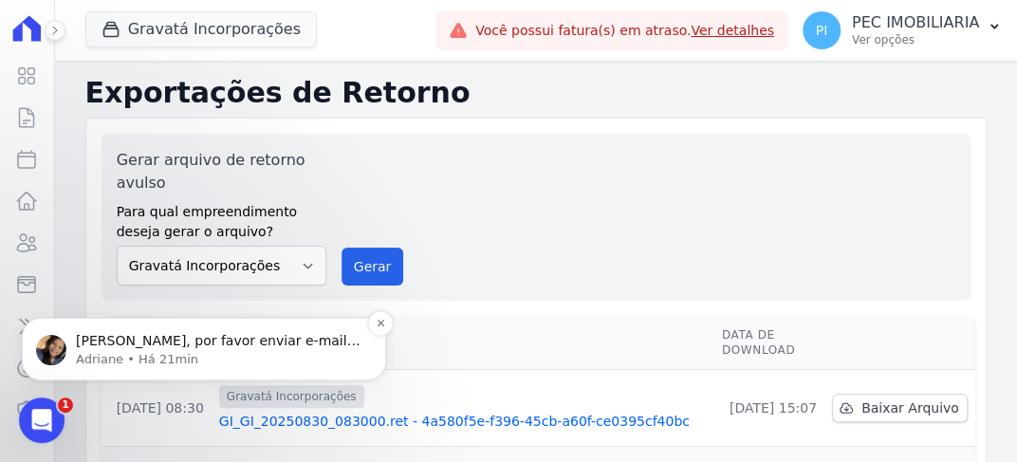
click at [199, 351] on p "Adriane • Há 21min" at bounding box center [219, 359] width 287 height 17
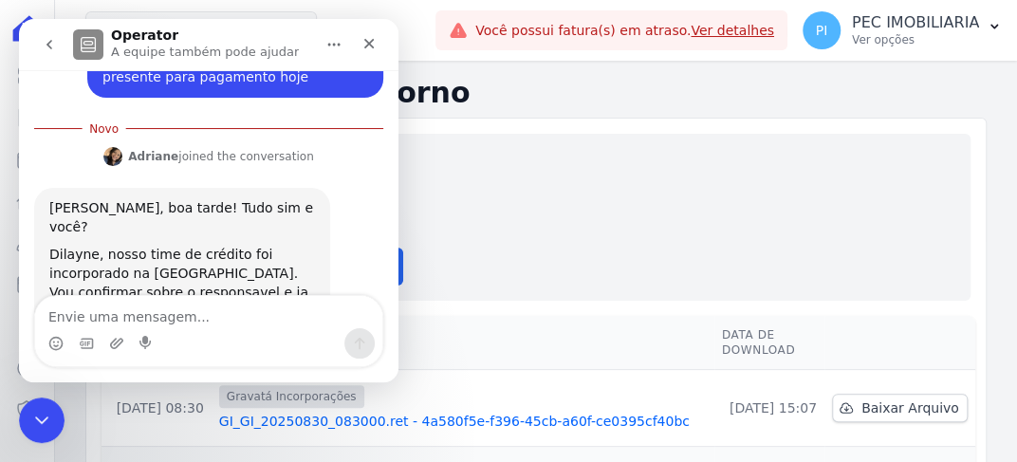
scroll to position [363, 0]
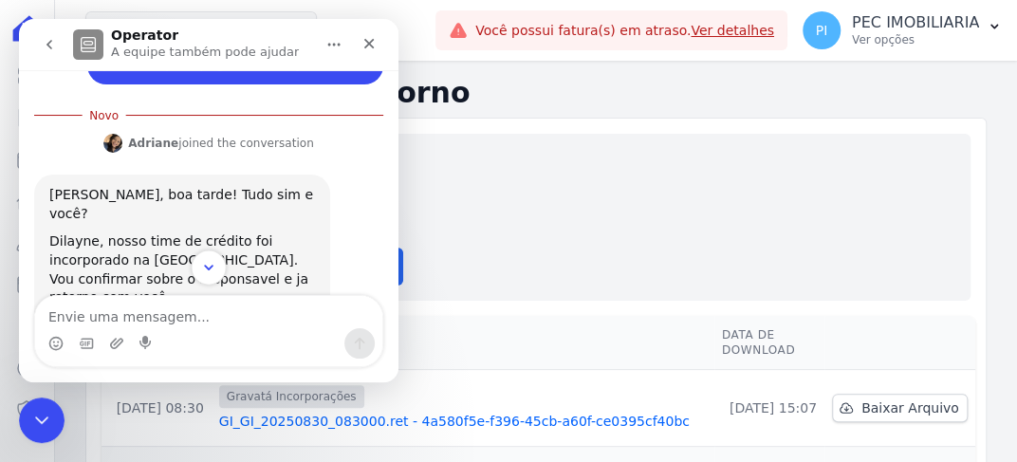
click at [198, 260] on button "Scroll to bottom" at bounding box center [208, 267] width 35 height 35
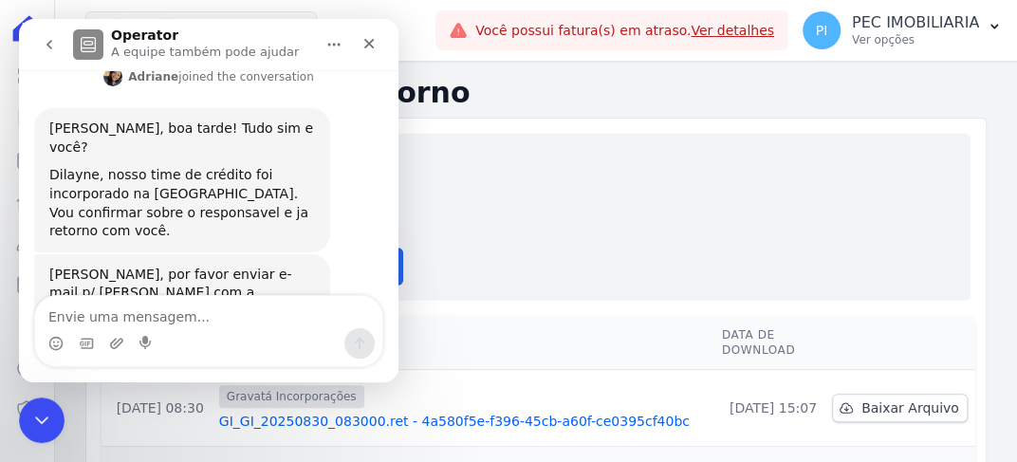
scroll to position [432, 0]
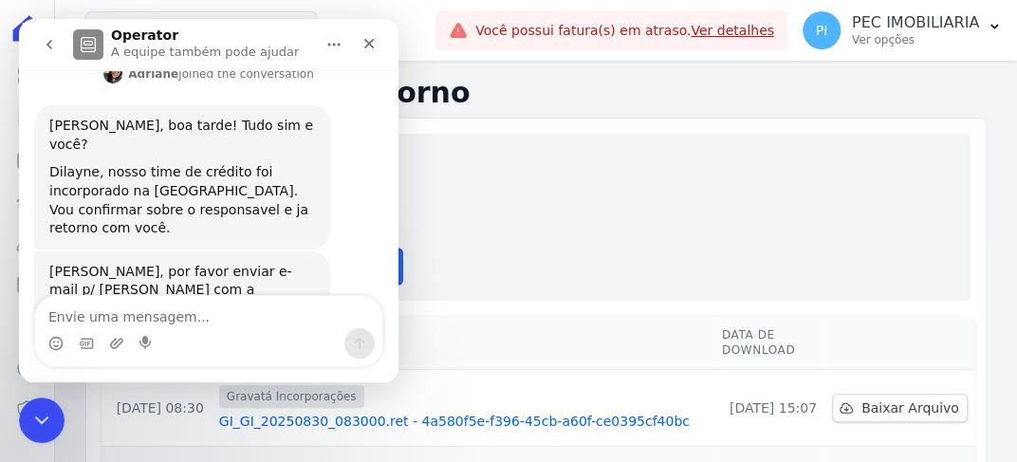
drag, startPoint x: 111, startPoint y: 236, endPoint x: 180, endPoint y: 213, distance: 73.2
click at [180, 263] on div "Dilayne, por favor enviar e-mail p/ Italo com a solicitação do saldo: italo.fer…" at bounding box center [182, 300] width 266 height 74
copy link "italo.fernandes@e-arke.com"
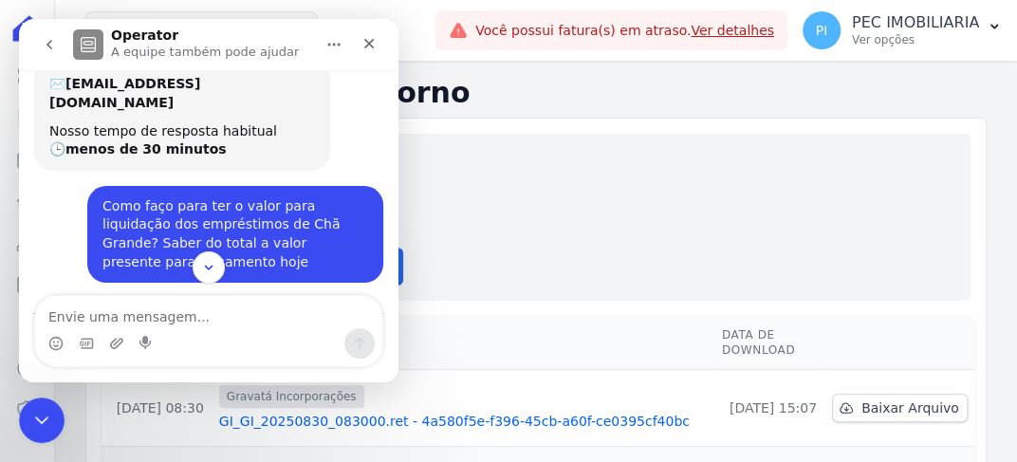
scroll to position [190, 0]
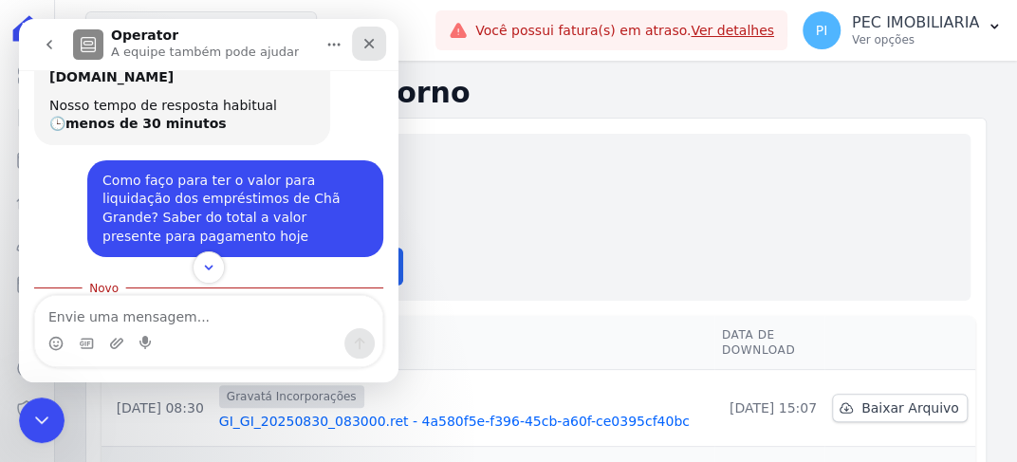
click at [375, 48] on icon "Fechar" at bounding box center [369, 43] width 15 height 15
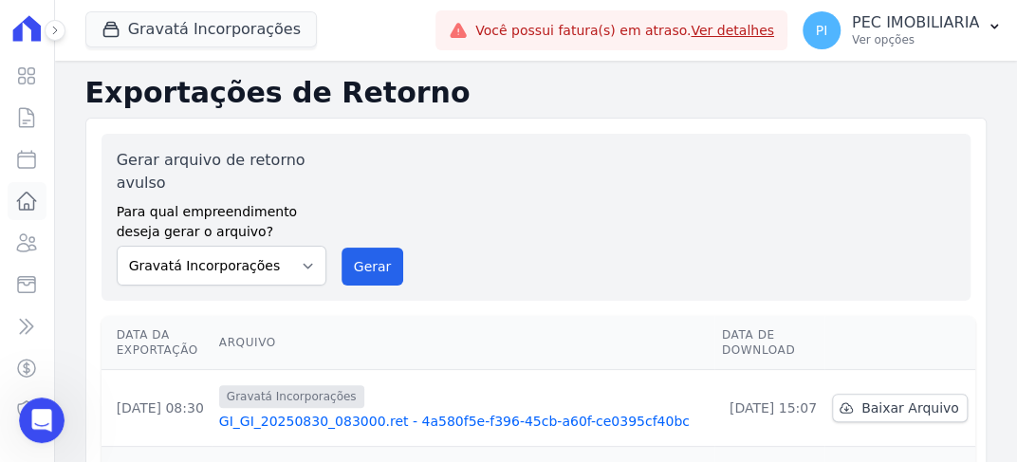
scroll to position [400, 0]
